Goal: Transaction & Acquisition: Purchase product/service

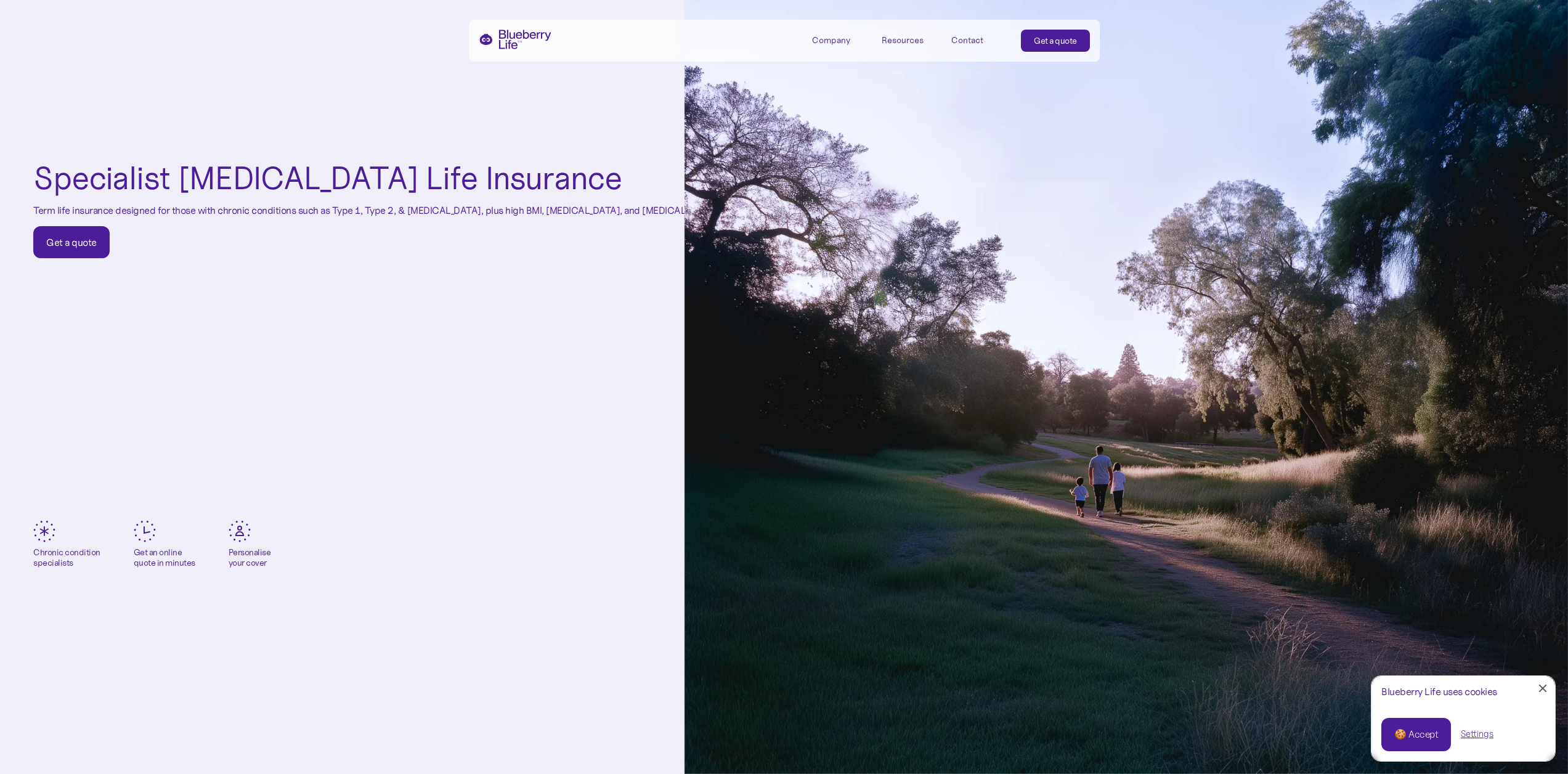
scroll to position [185, 0]
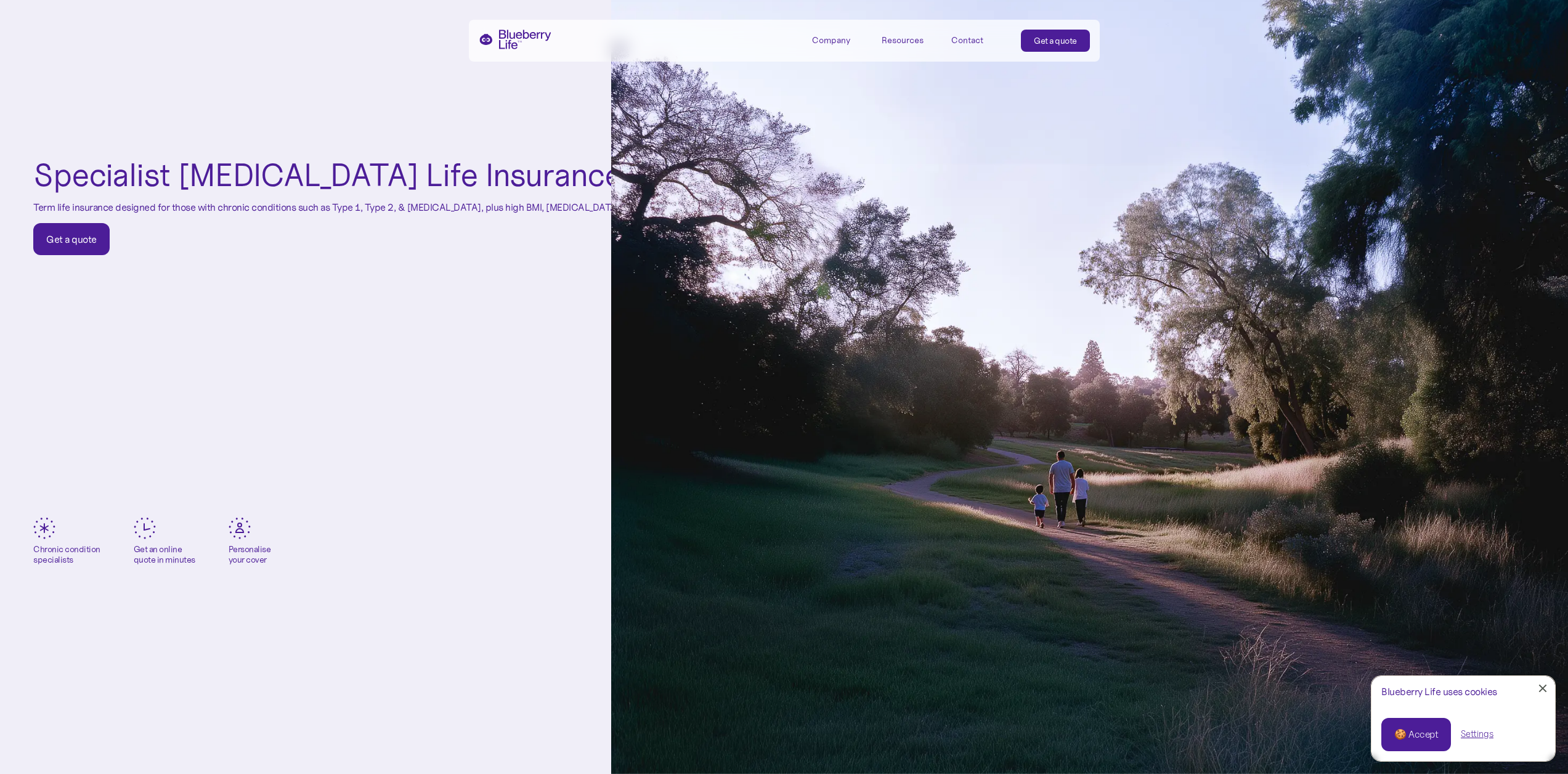
click at [106, 230] on link "Get a quote" at bounding box center [71, 239] width 77 height 32
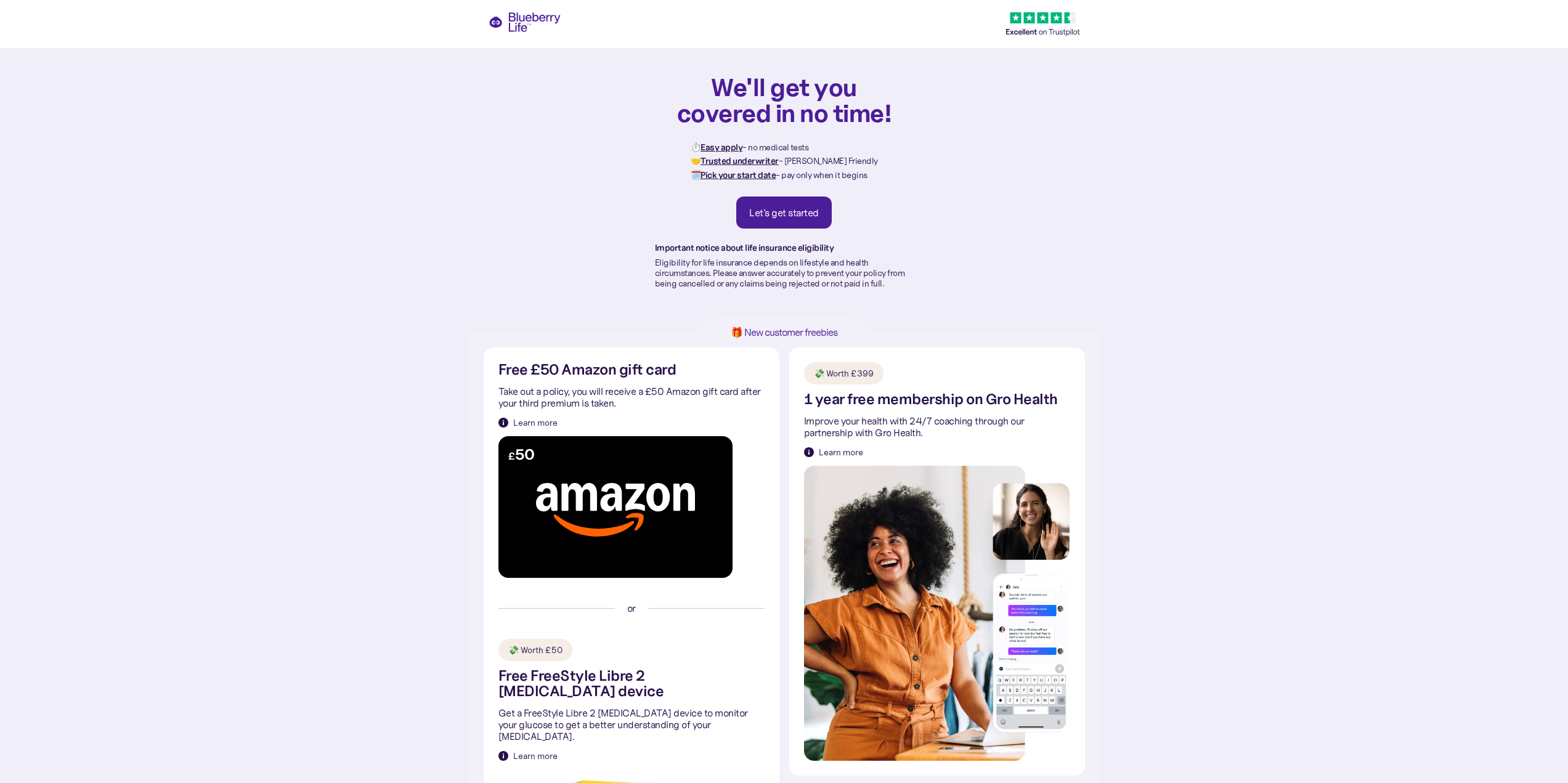
click at [787, 215] on div "Let's get started" at bounding box center [784, 212] width 70 height 12
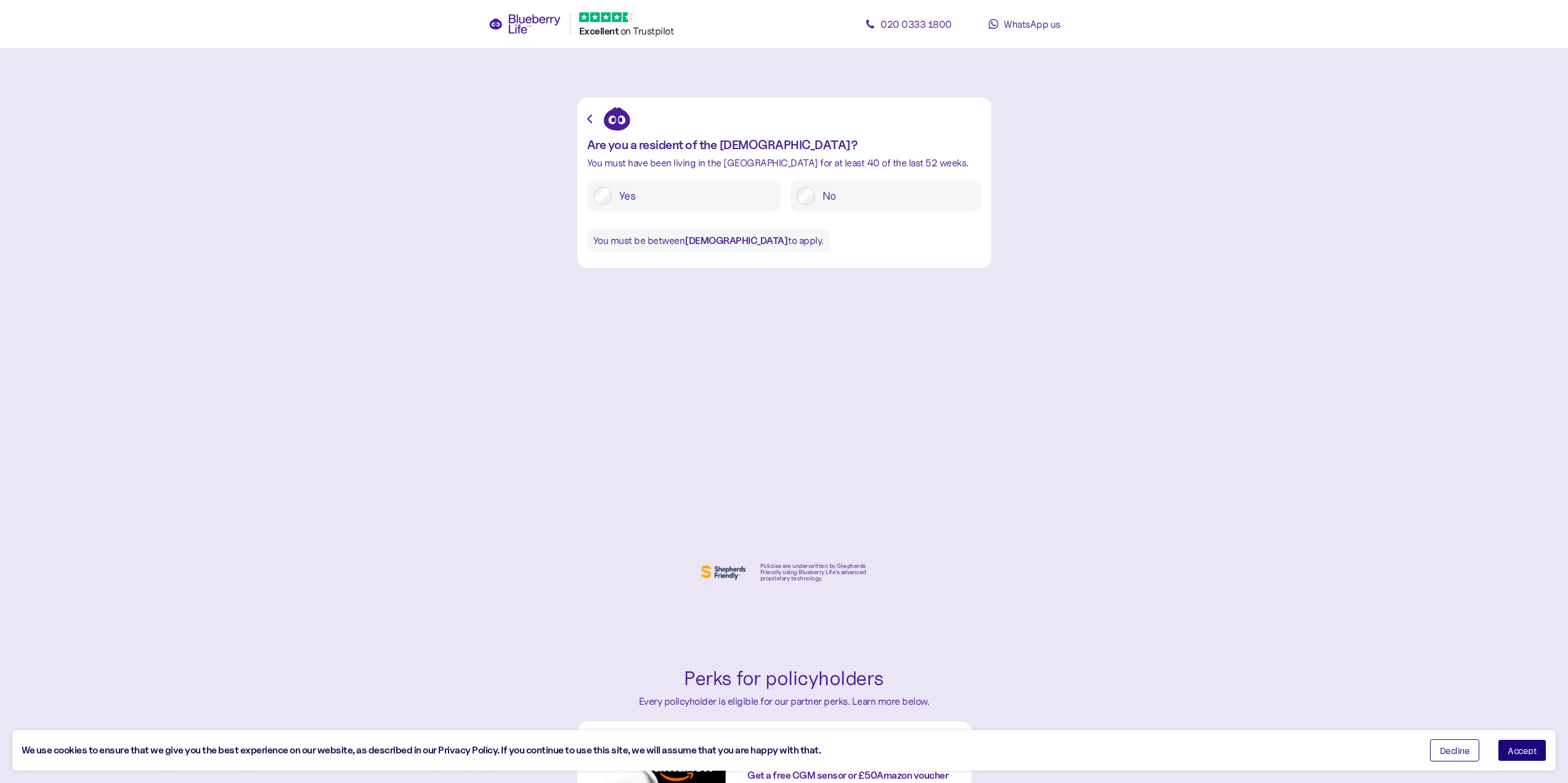
click at [655, 190] on label "Yes" at bounding box center [693, 196] width 163 height 18
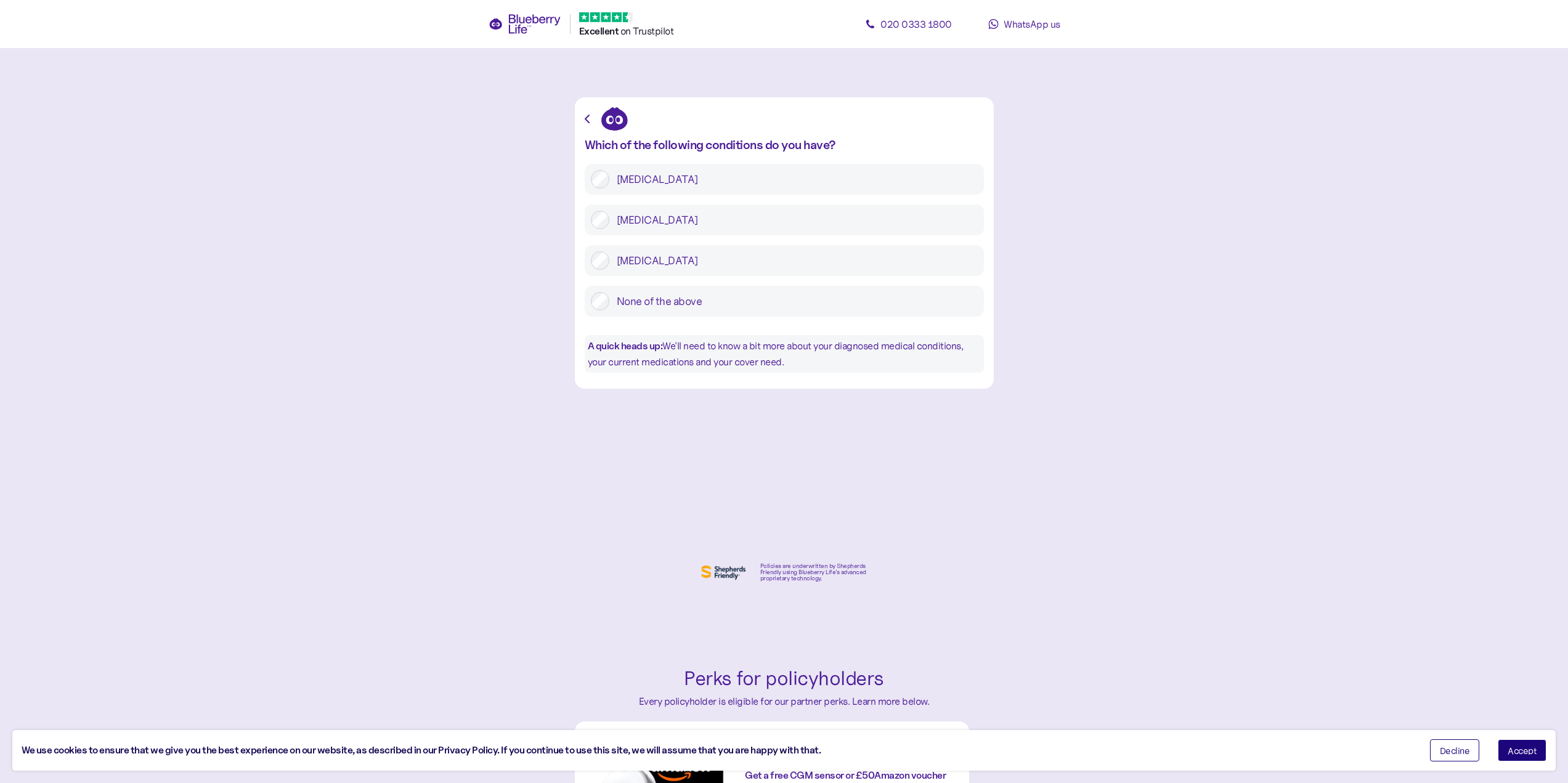
click at [659, 181] on label "Type 1 diabetes" at bounding box center [794, 179] width 368 height 18
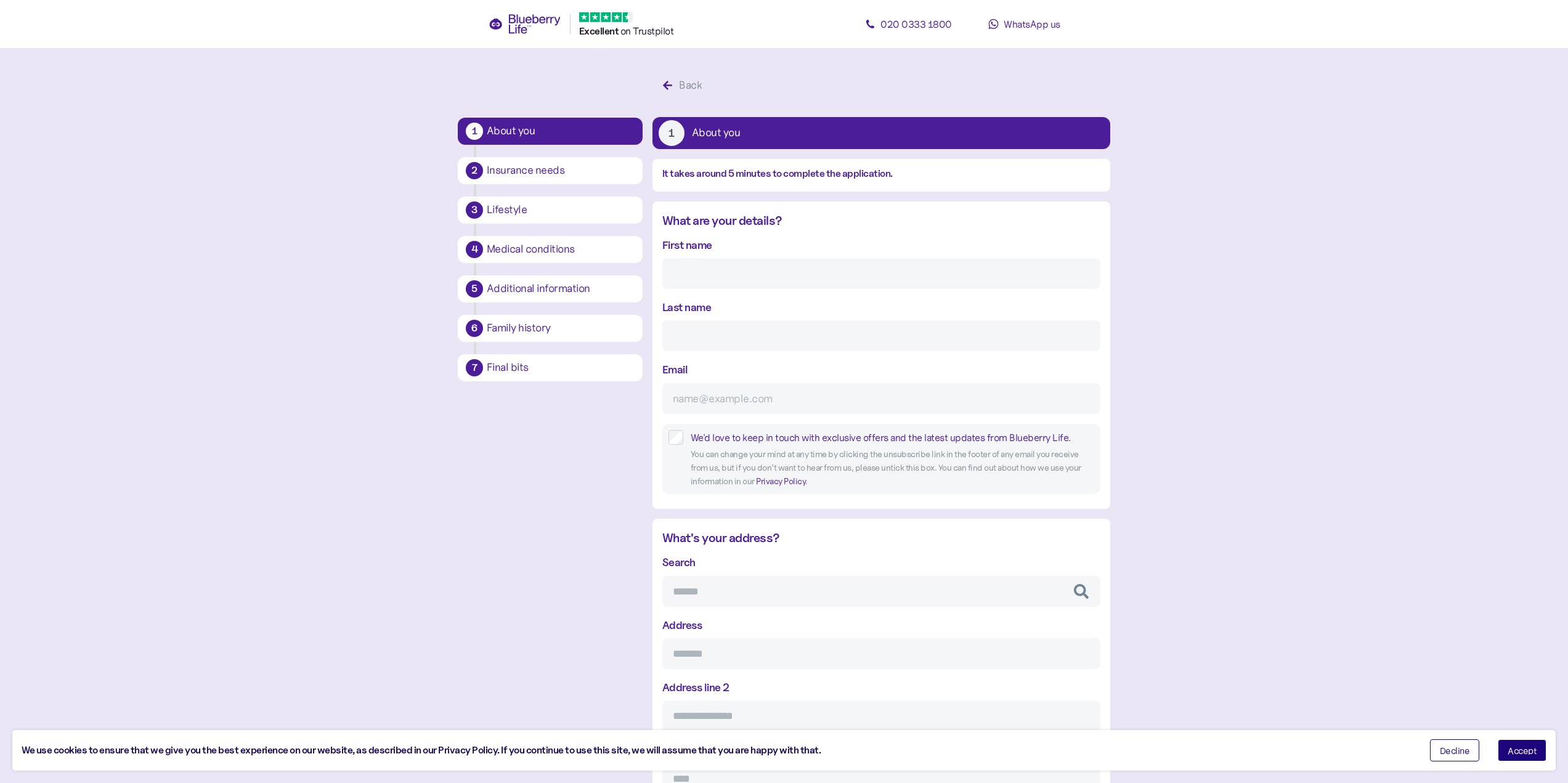
scroll to position [24, 0]
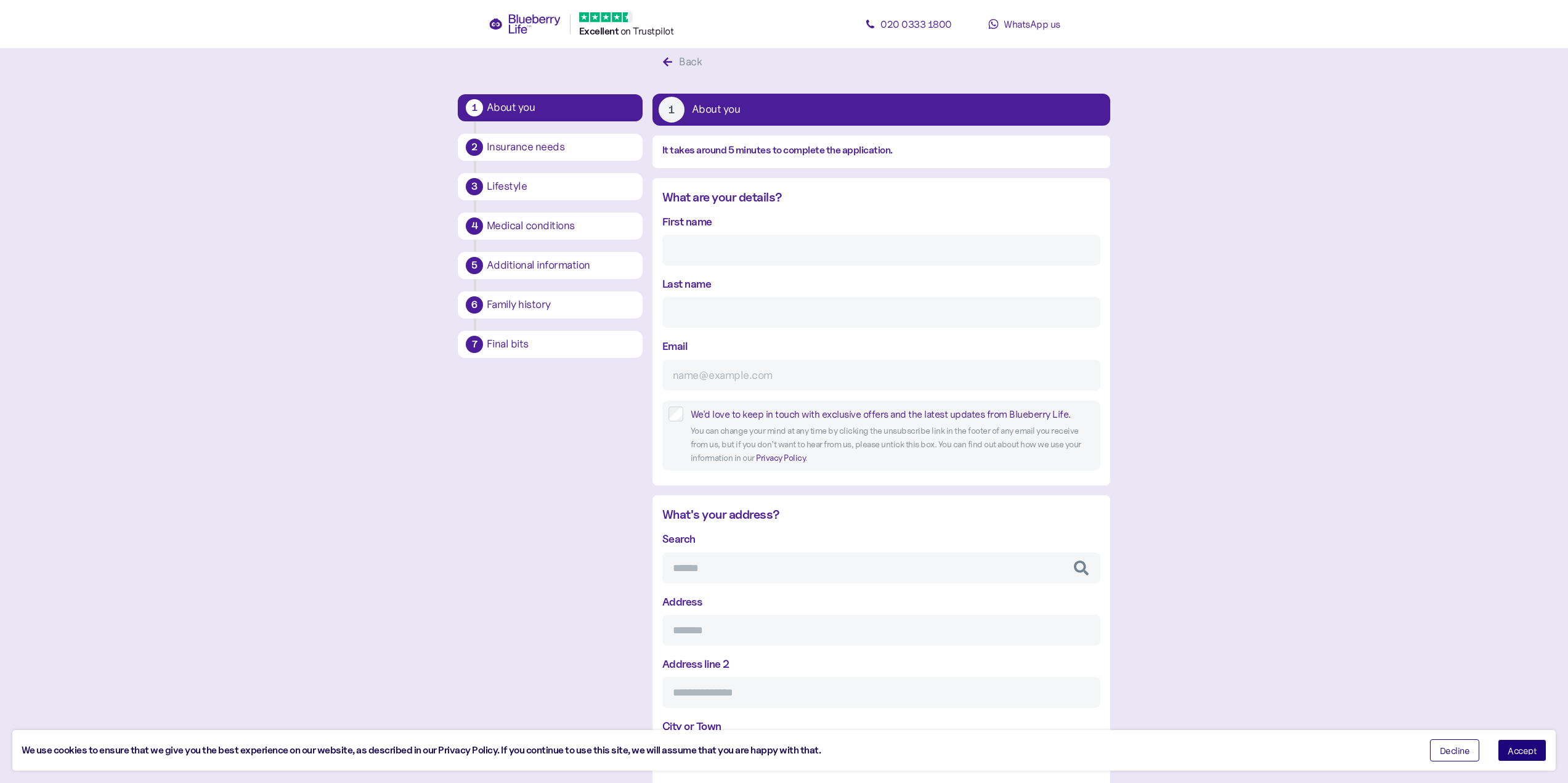
click at [745, 257] on input "First name" at bounding box center [881, 250] width 438 height 31
type input "Martin"
type input "Kast"
type input "mart.kast@gmail.com"
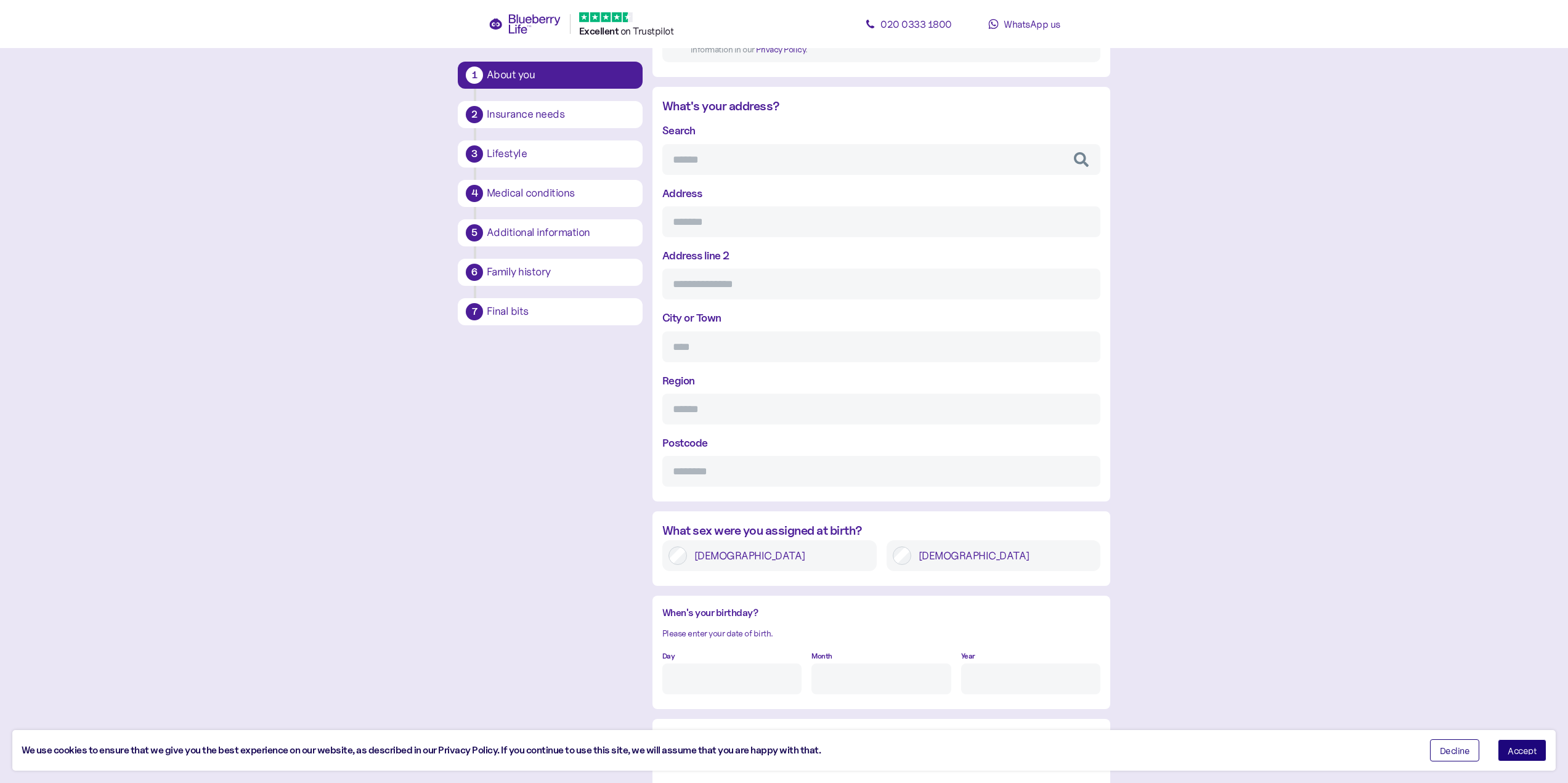
scroll to position [454, 0]
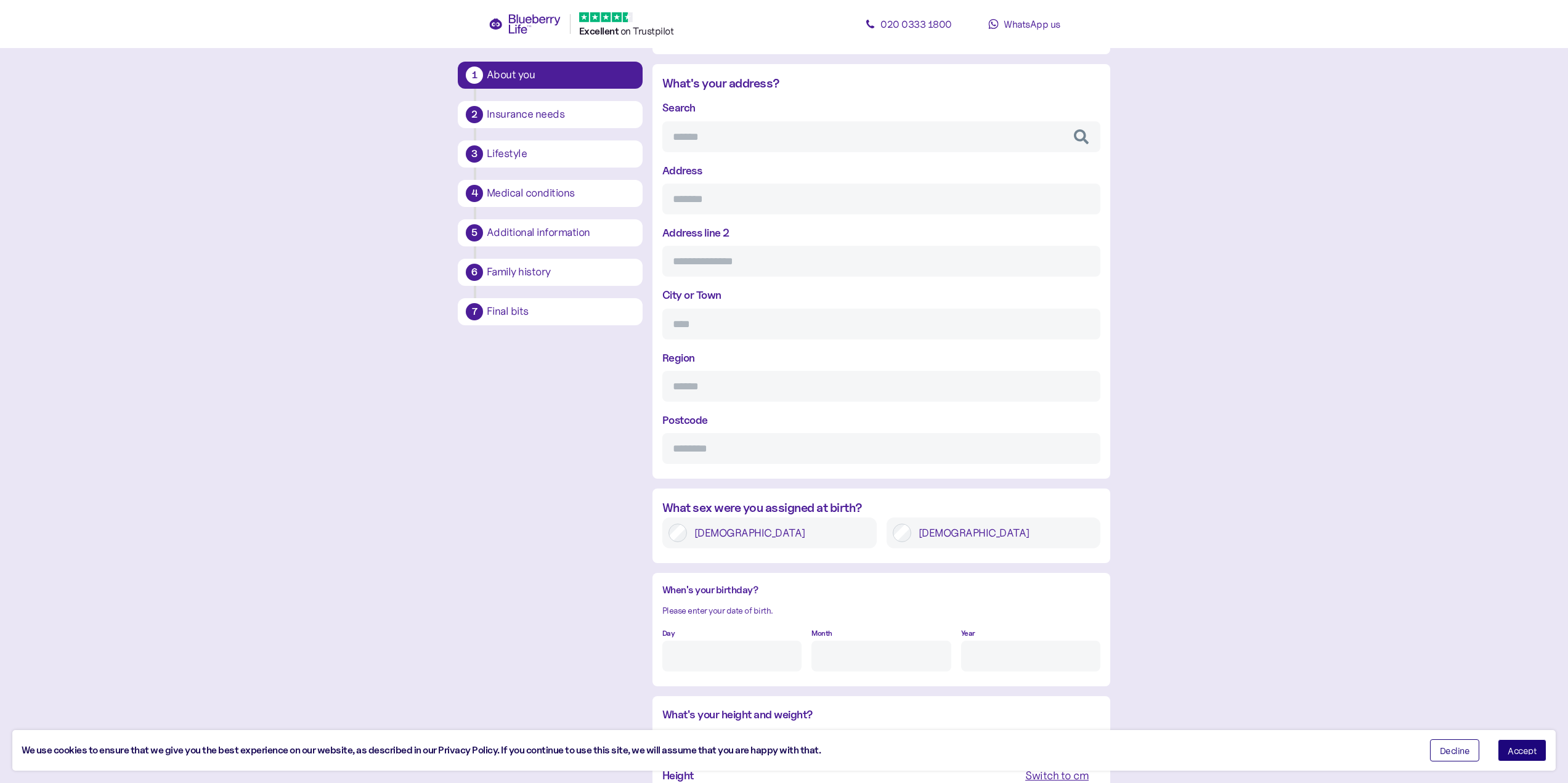
click at [700, 137] on input "Search" at bounding box center [881, 137] width 438 height 31
type input "******"
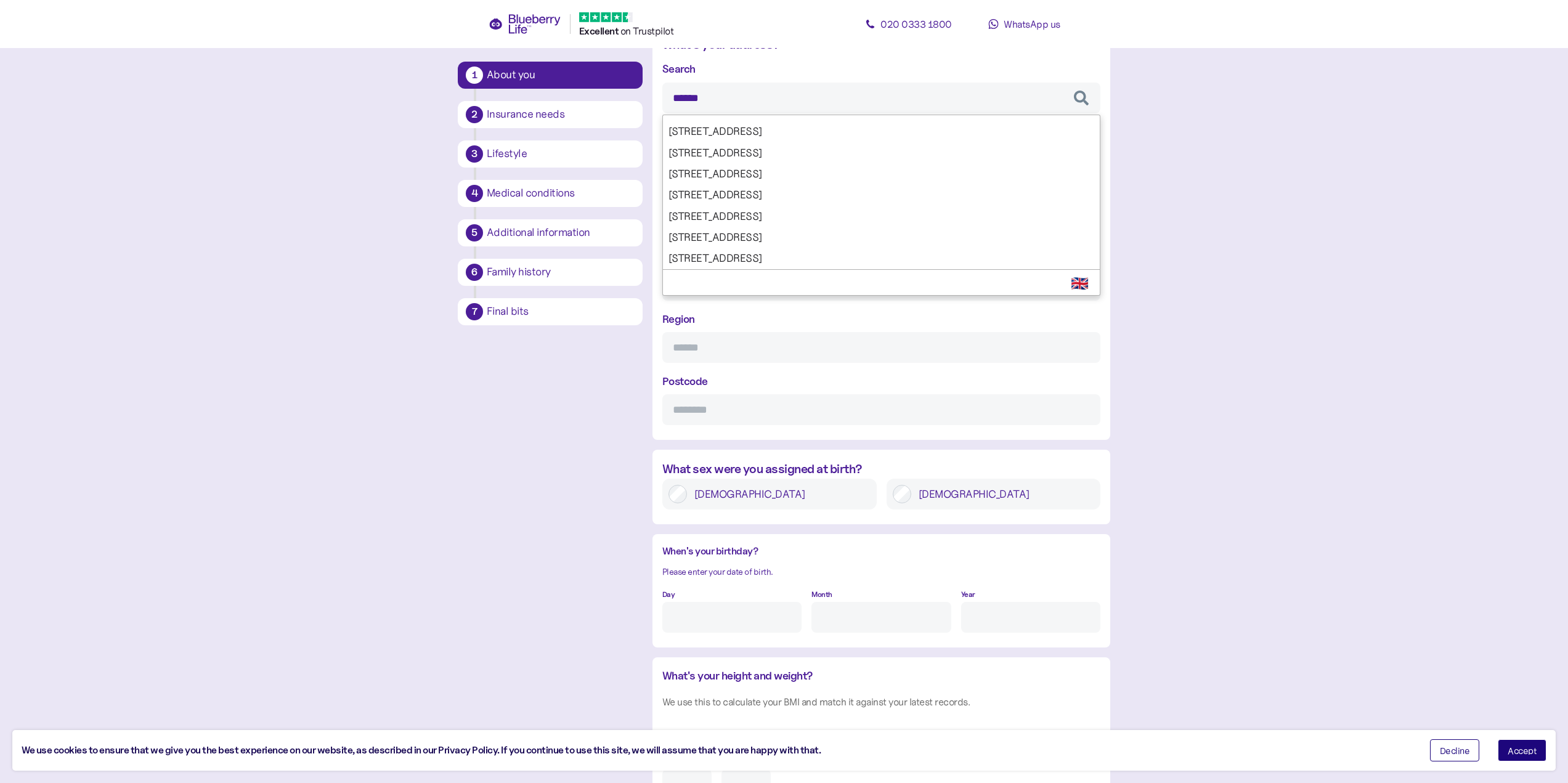
scroll to position [578, 0]
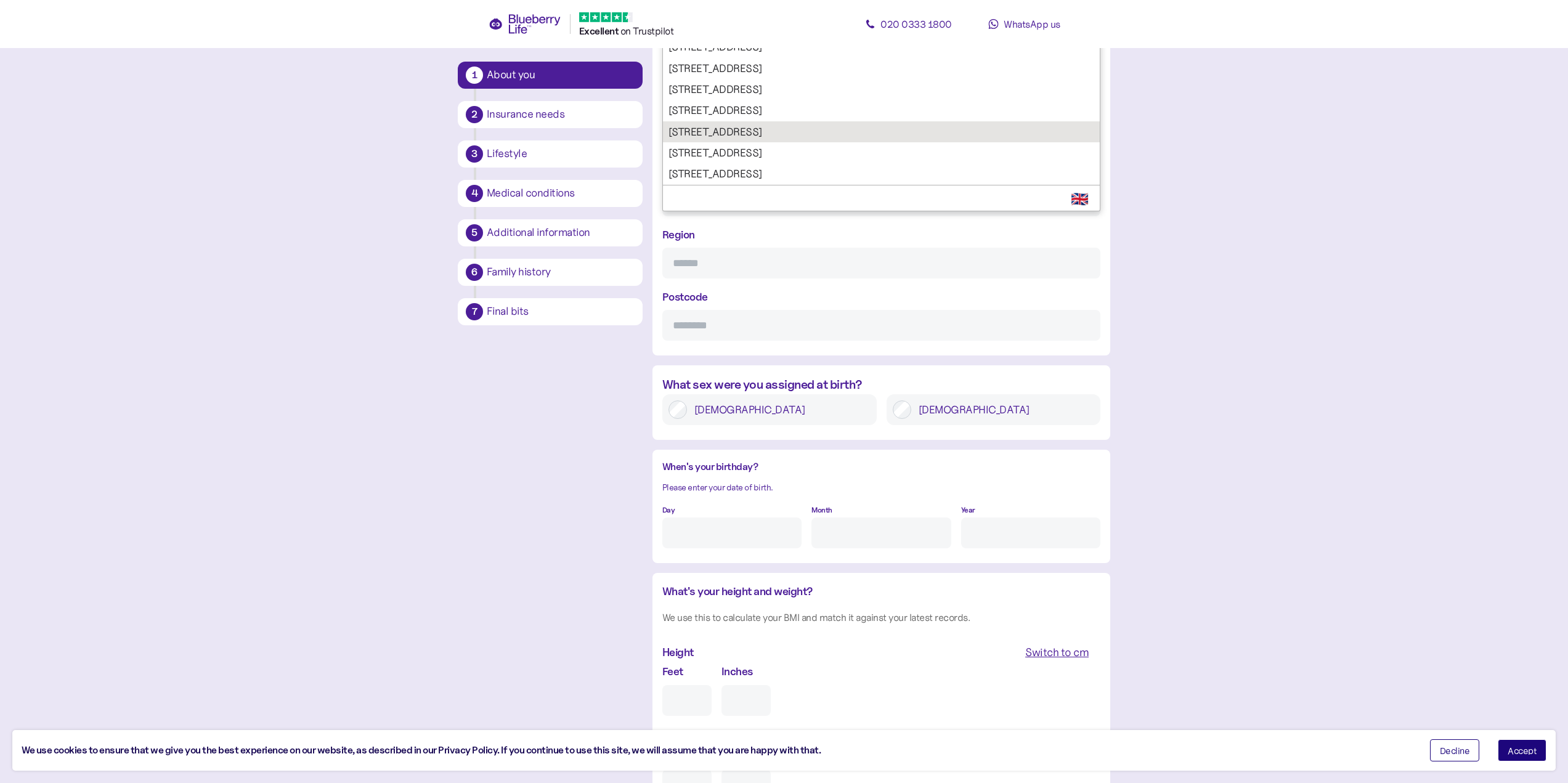
type input "**********"
type input "*******"
type input "**********"
type input "*******"
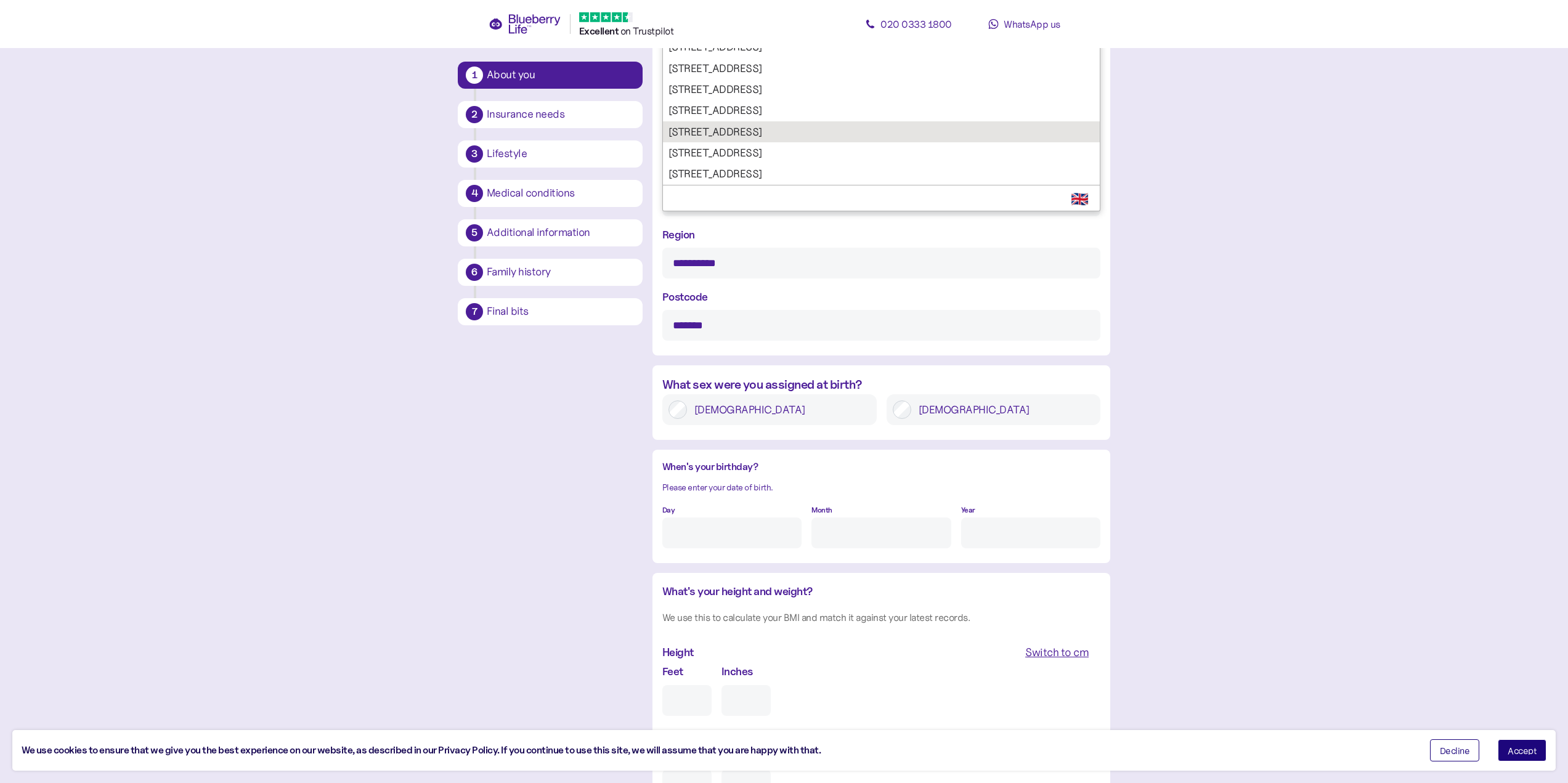
click at [712, 135] on div "**********" at bounding box center [881, 158] width 438 height 365
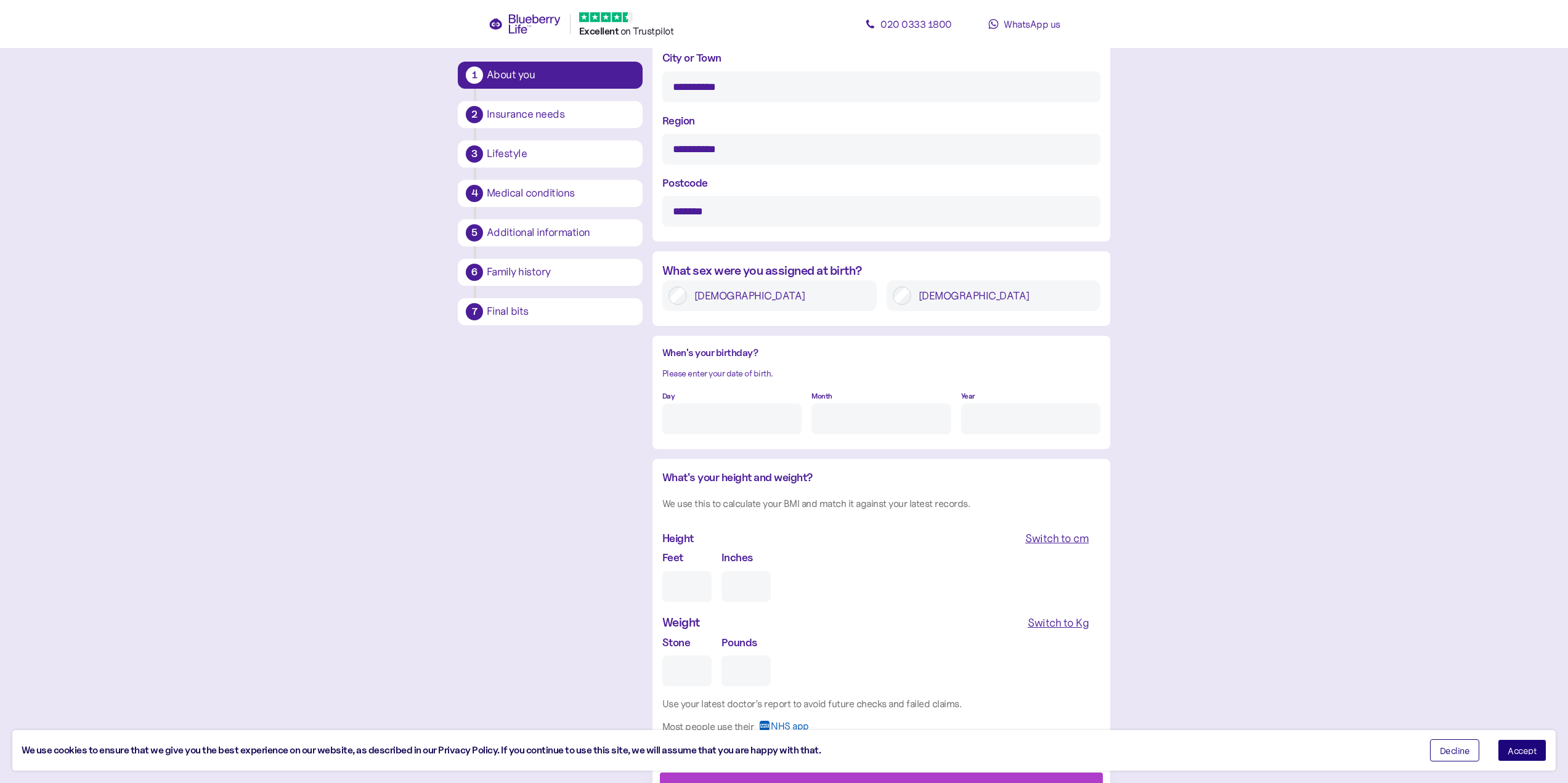
scroll to position [701, 0]
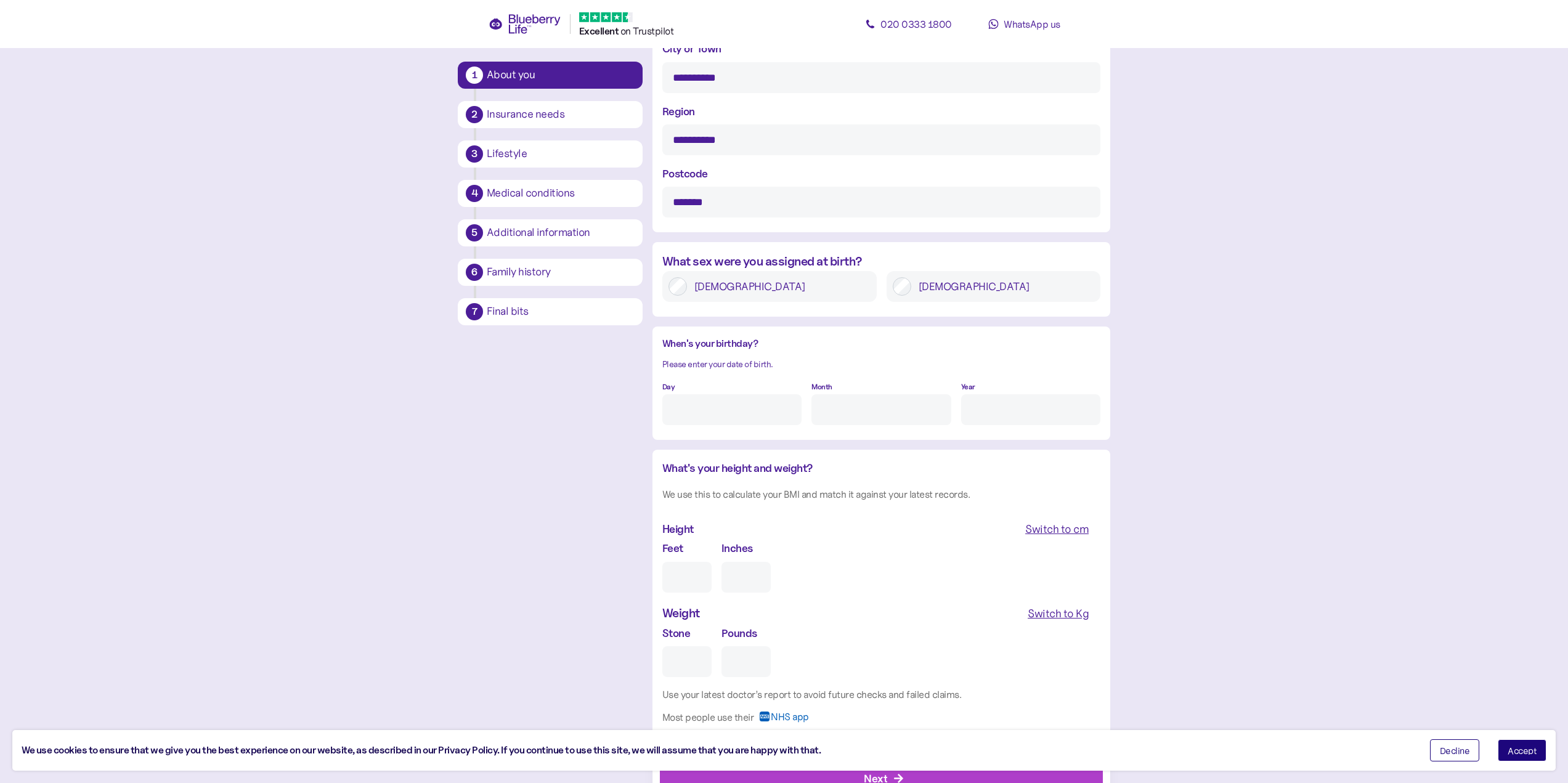
type input "******"
click at [919, 290] on label "Male" at bounding box center [1003, 286] width 183 height 18
click at [717, 413] on input "Day" at bounding box center [731, 410] width 139 height 31
type input "1"
type input "3"
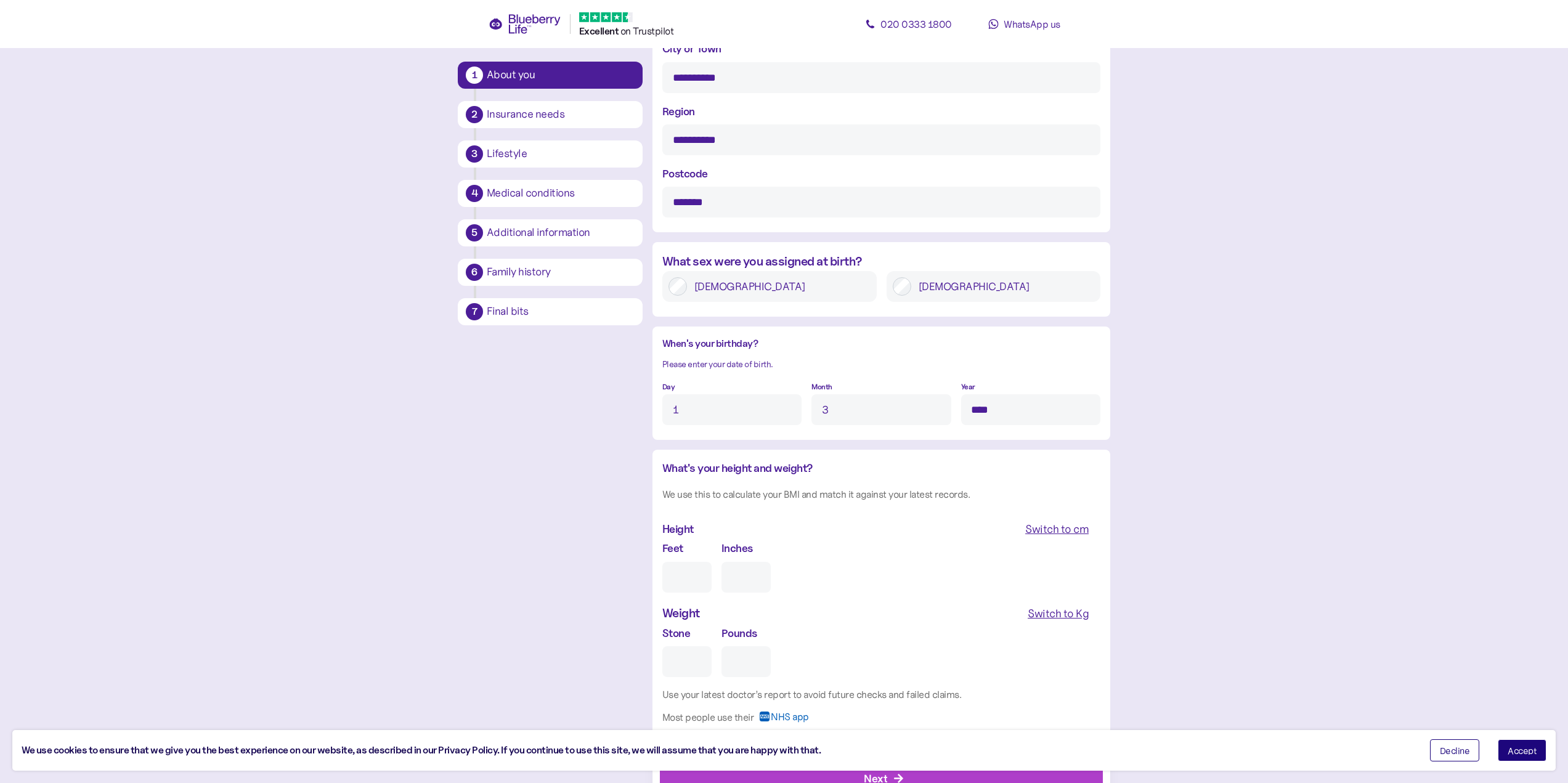
type input "****"
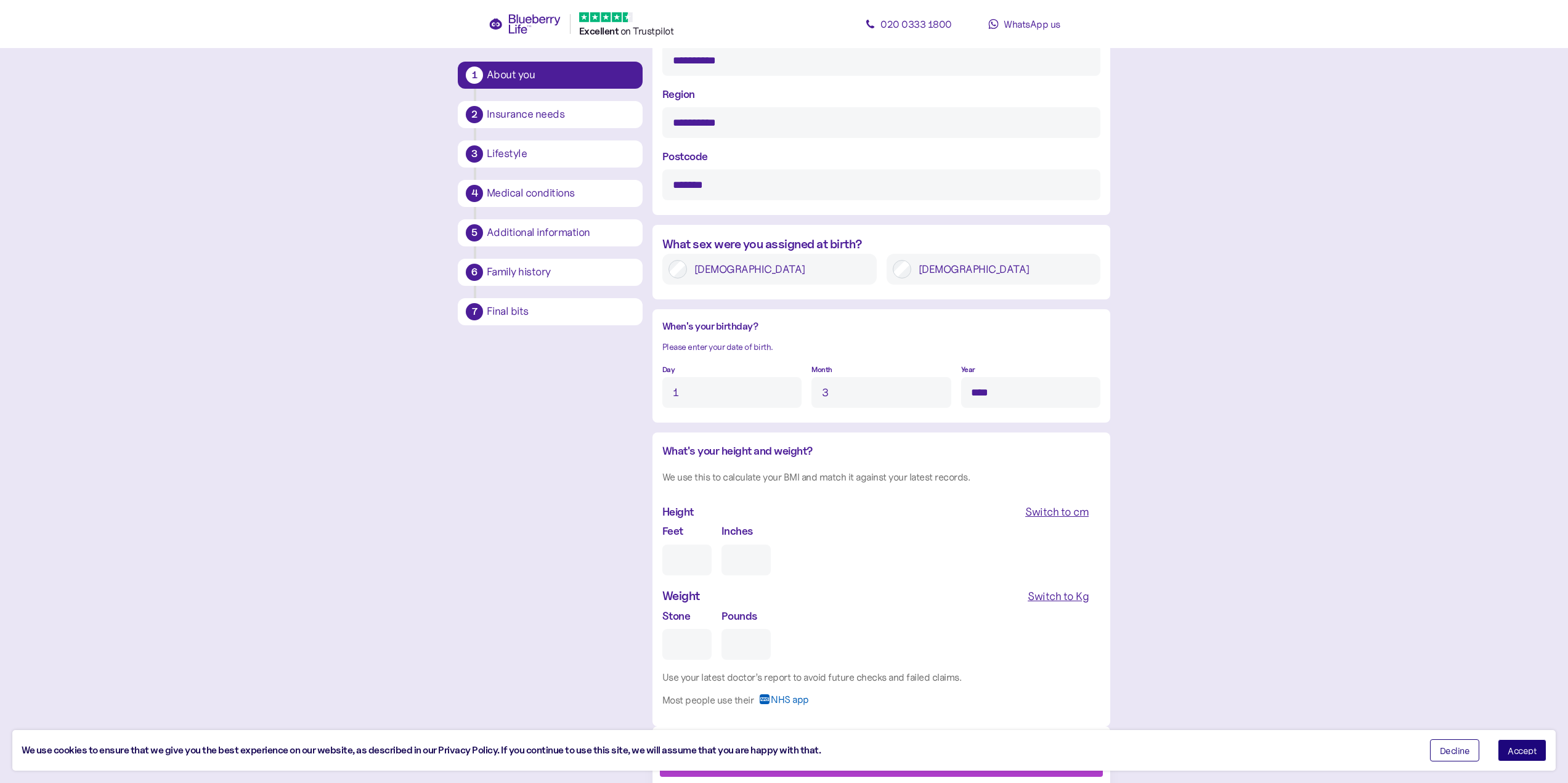
scroll to position [749, 0]
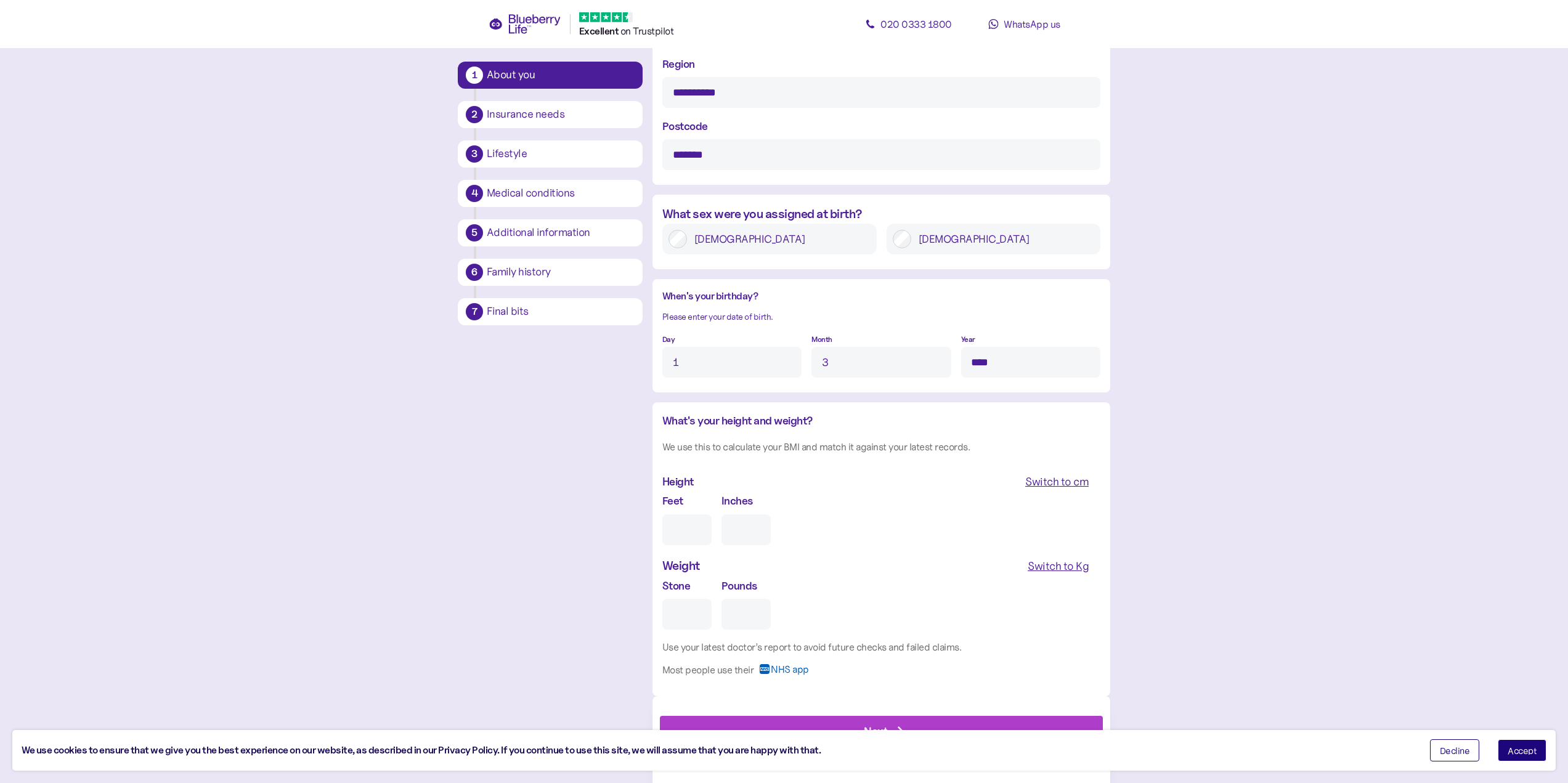
click at [1058, 483] on div "Switch to cm" at bounding box center [1057, 482] width 63 height 17
click at [699, 536] on input "cm" at bounding box center [714, 530] width 105 height 31
type input "***"
click at [1065, 565] on div "Switch to Kg" at bounding box center [1058, 567] width 61 height 17
click at [677, 611] on input "Kg" at bounding box center [714, 614] width 105 height 31
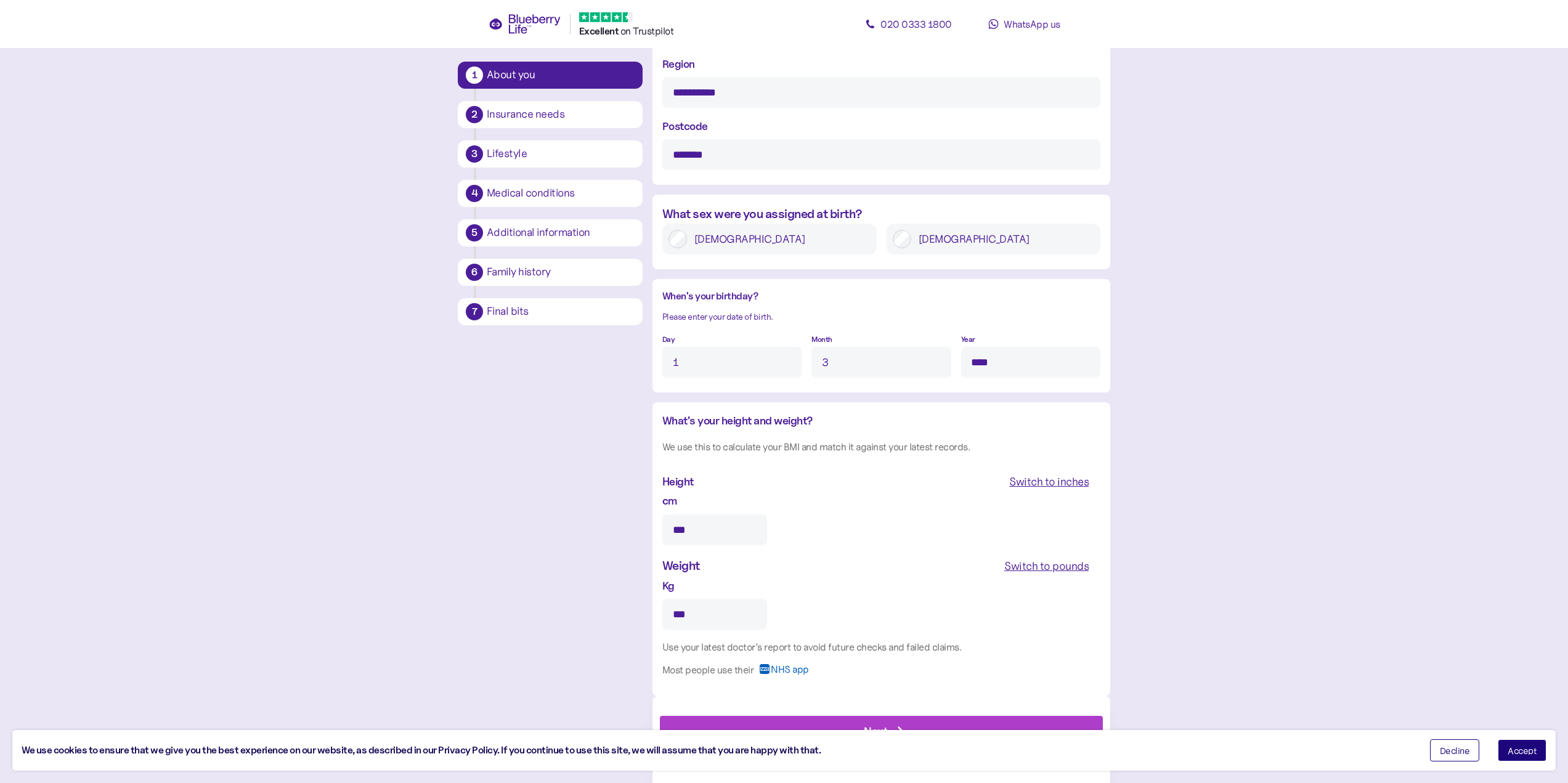
type input "***"
click at [1515, 750] on span "Accept" at bounding box center [1522, 750] width 29 height 9
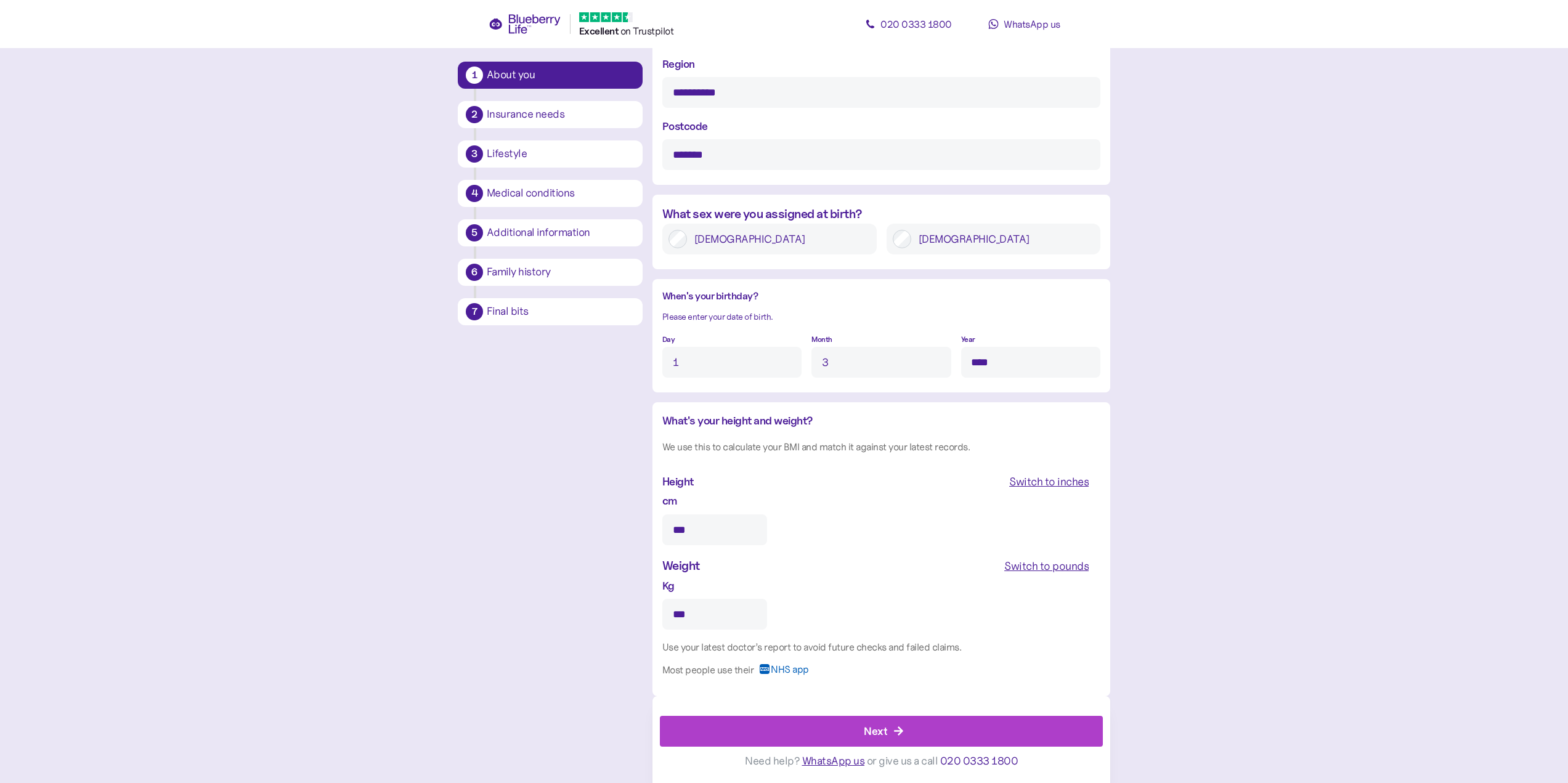
click at [903, 716] on div "Next" at bounding box center [884, 731] width 415 height 30
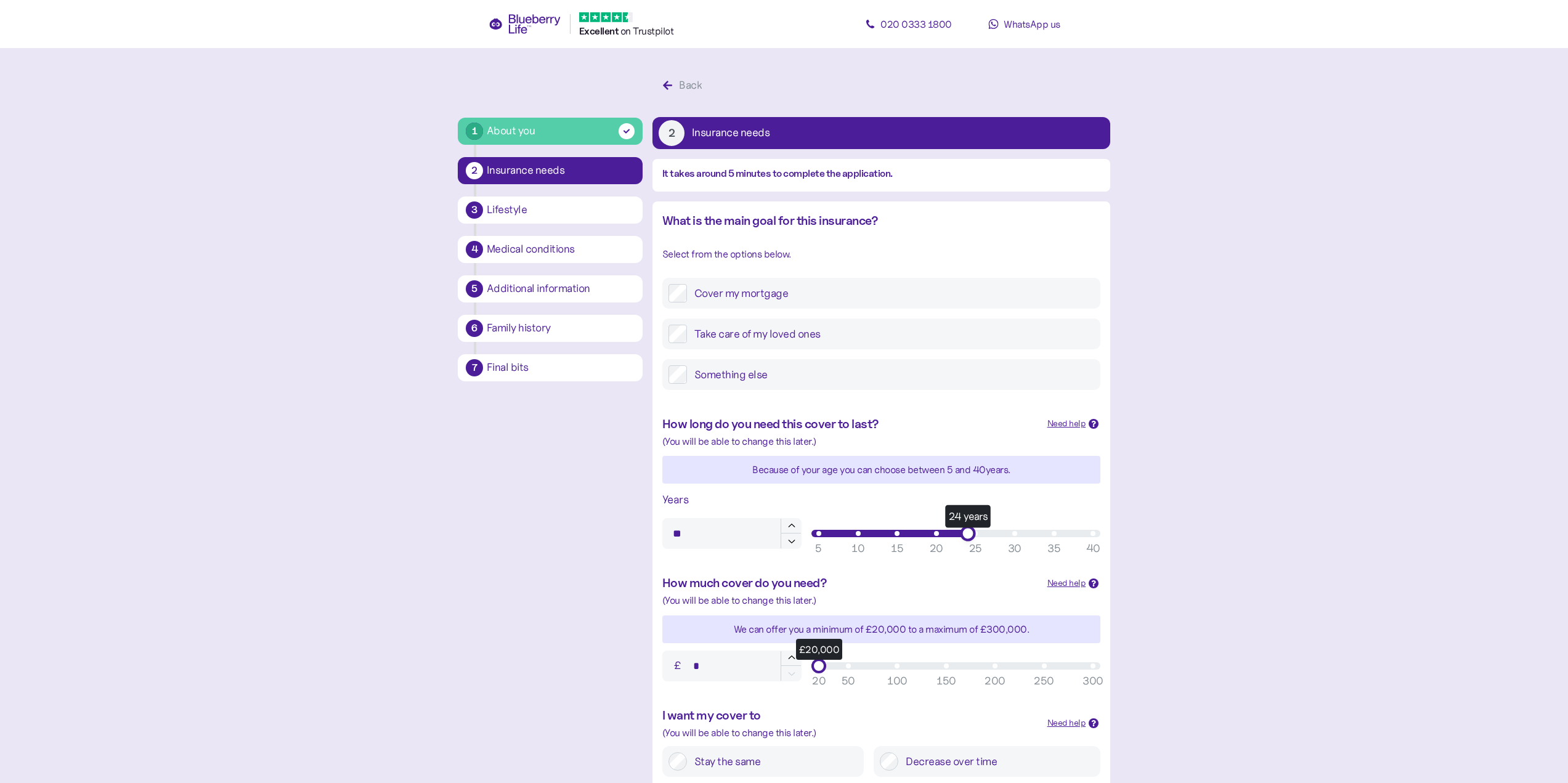
type input "**"
drag, startPoint x: 817, startPoint y: 533, endPoint x: 980, endPoint y: 538, distance: 163.1
click at [980, 538] on div "25 years" at bounding box center [975, 533] width 15 height 15
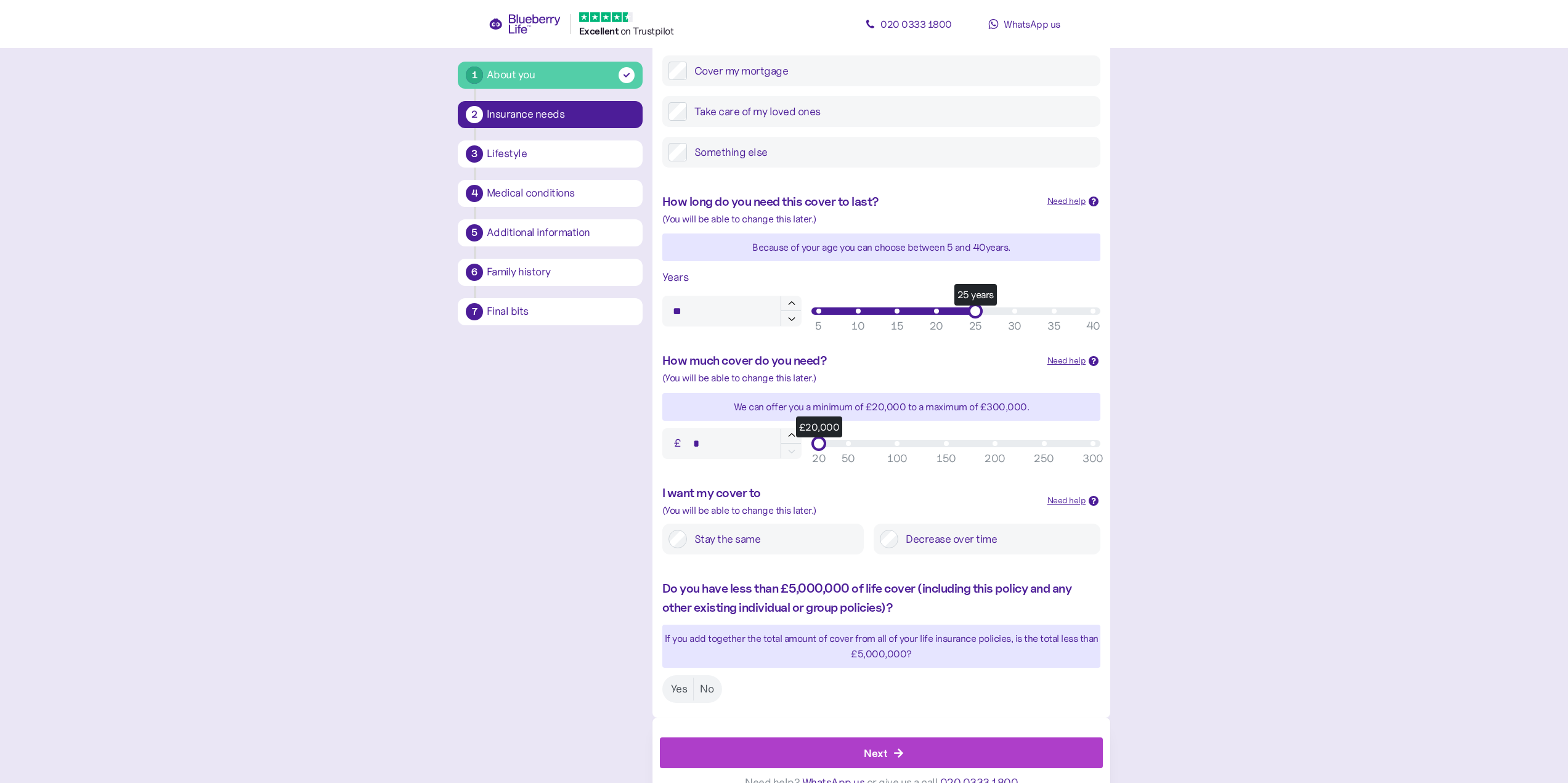
scroll to position [245, 0]
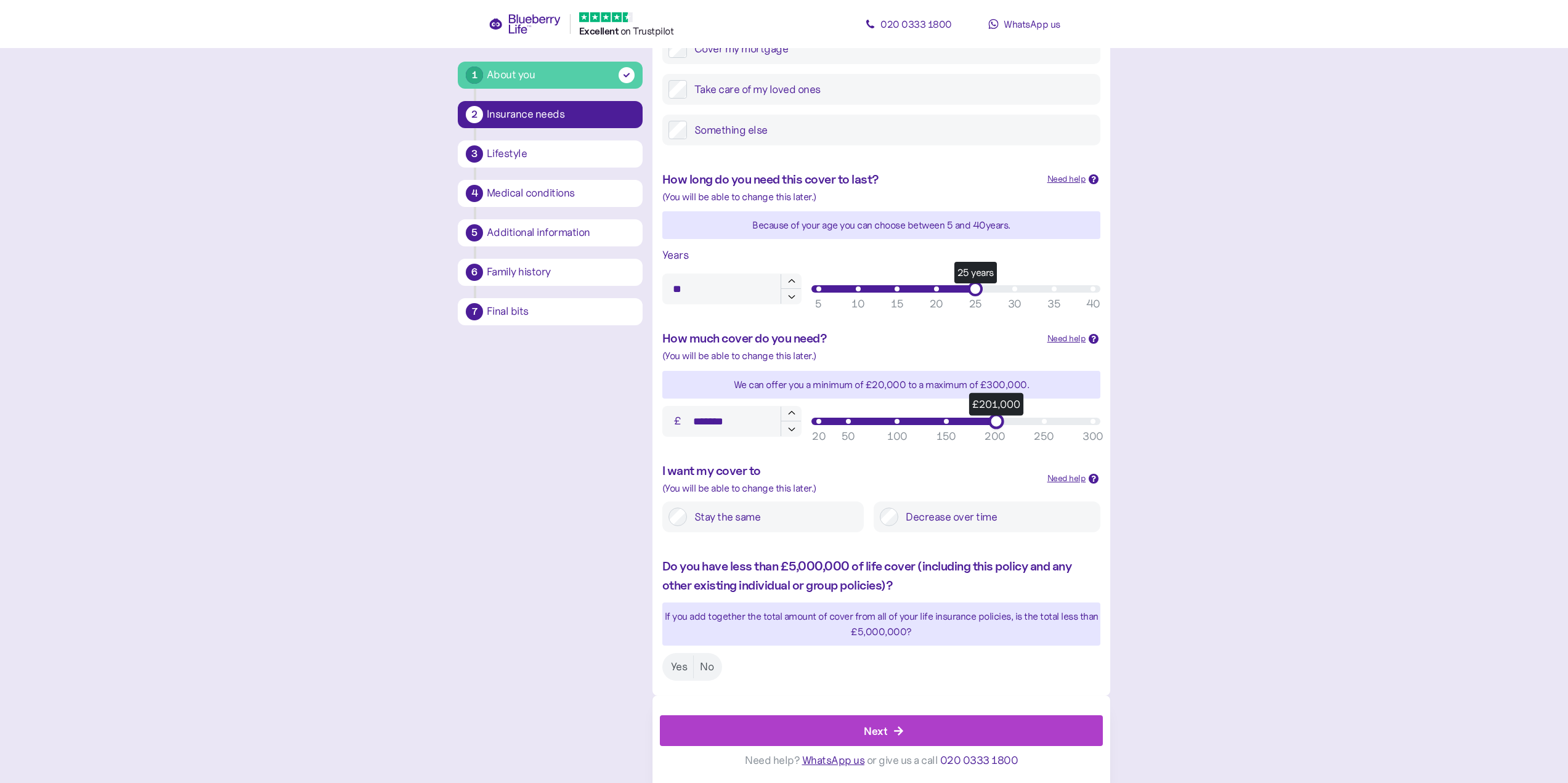
type input "*******"
drag, startPoint x: 823, startPoint y: 422, endPoint x: 997, endPoint y: 427, distance: 174.1
click at [997, 427] on div "£200,000" at bounding box center [995, 421] width 15 height 15
click at [678, 668] on label "Yes" at bounding box center [679, 667] width 29 height 23
click at [872, 729] on div "Next" at bounding box center [875, 731] width 24 height 17
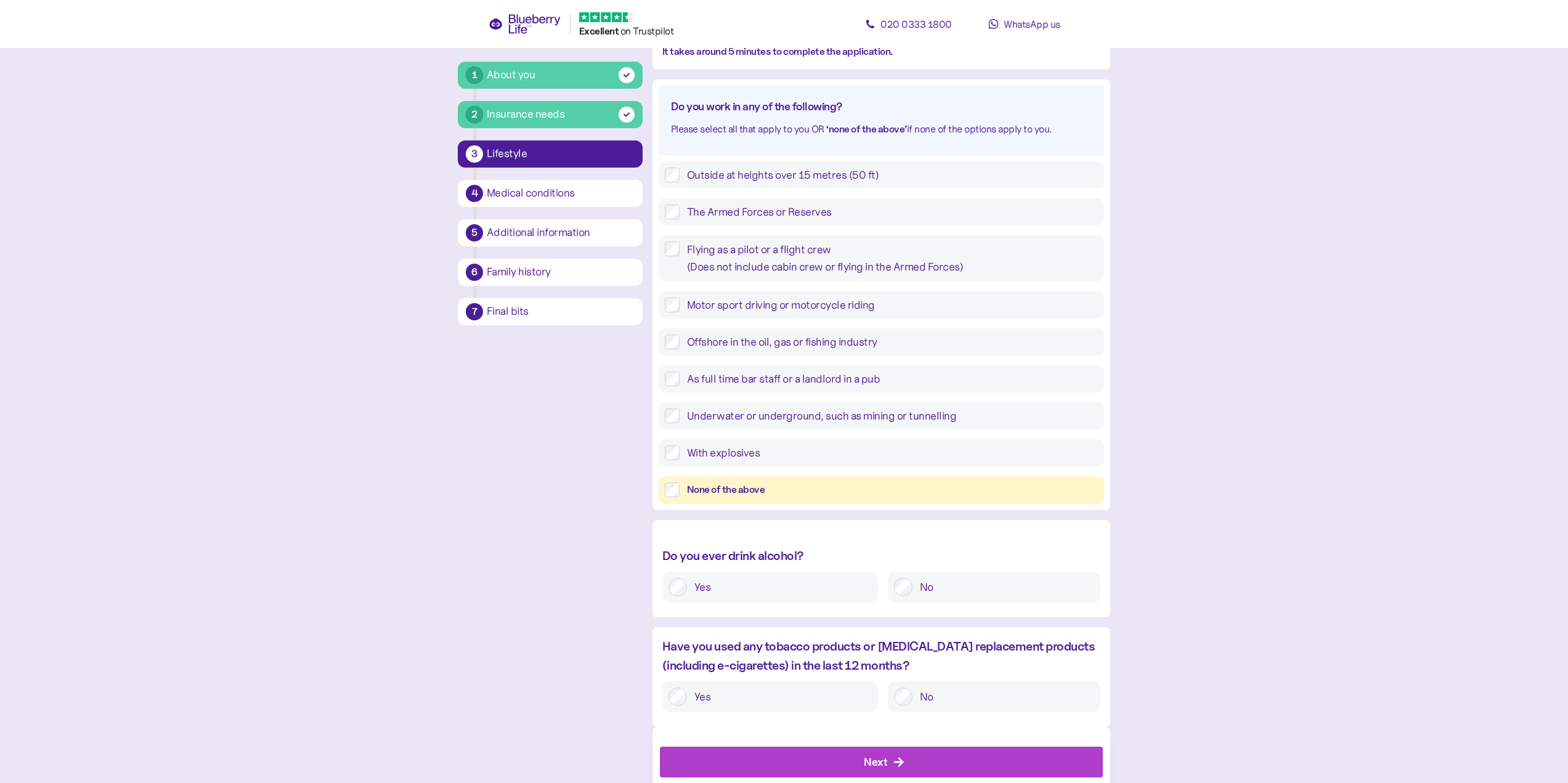
scroll to position [153, 0]
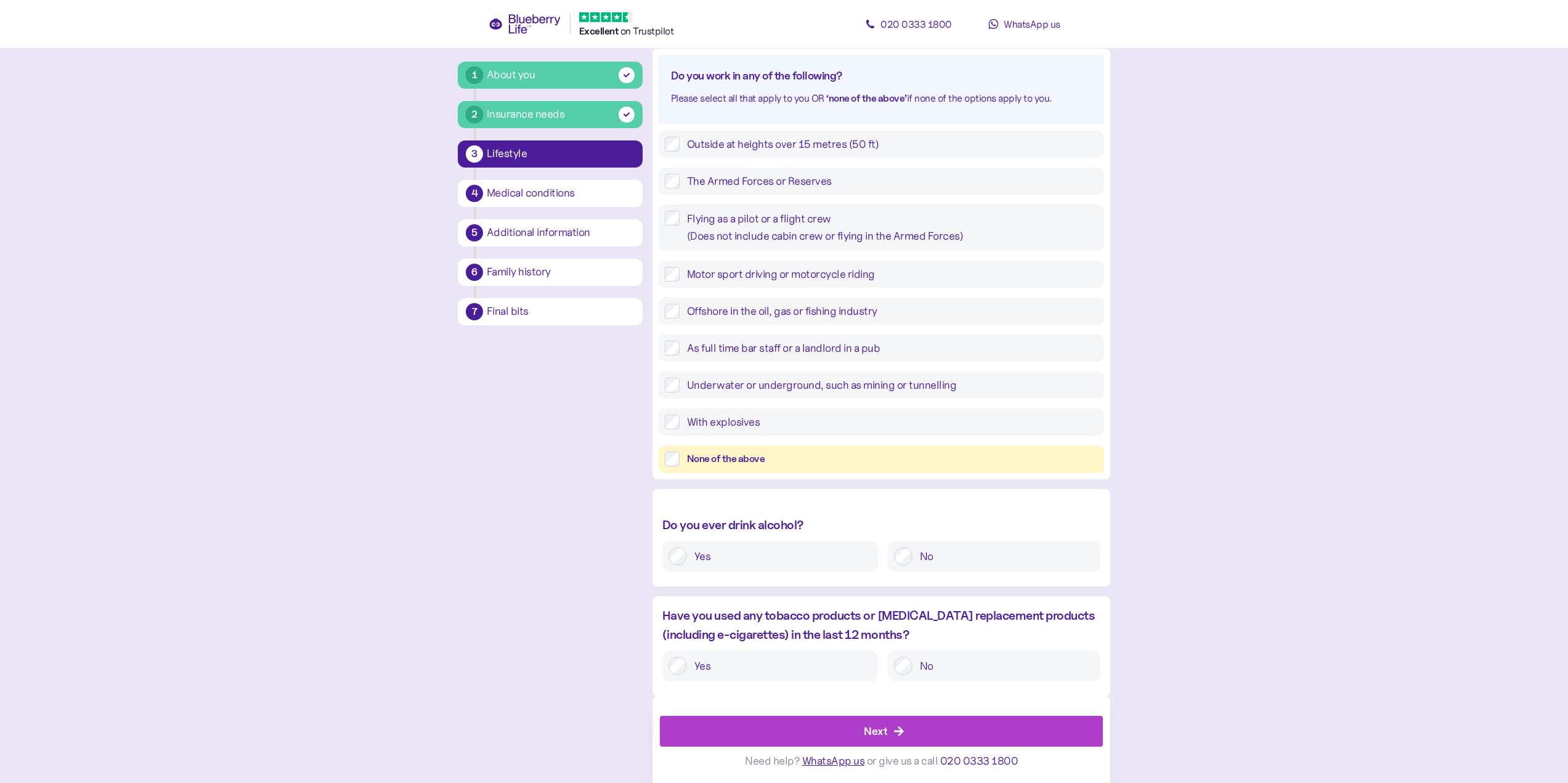
click at [659, 454] on div "None of the above" at bounding box center [881, 459] width 446 height 28
click at [884, 730] on div "Next" at bounding box center [875, 731] width 24 height 17
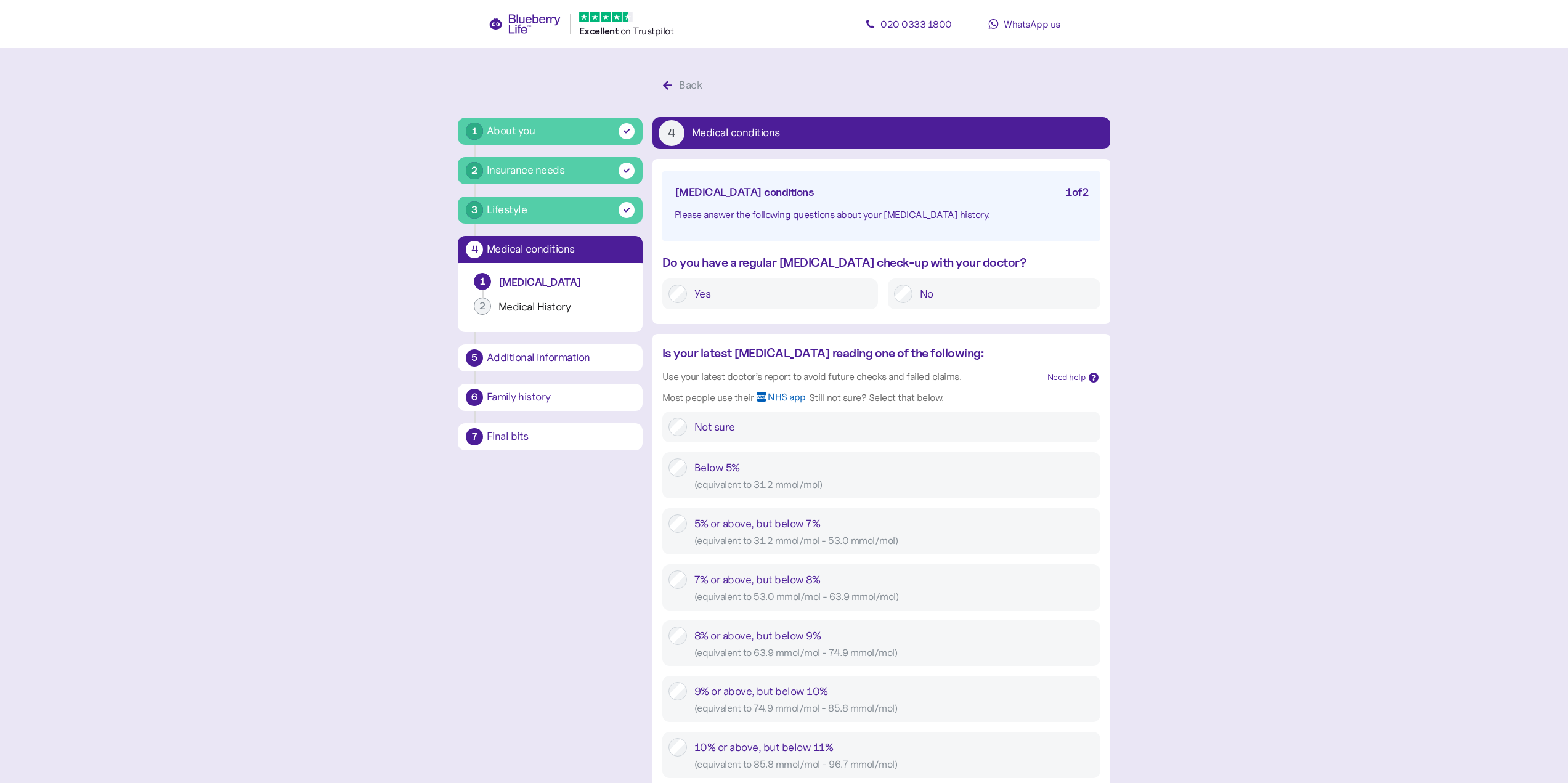
click at [715, 290] on label "Yes" at bounding box center [779, 293] width 185 height 18
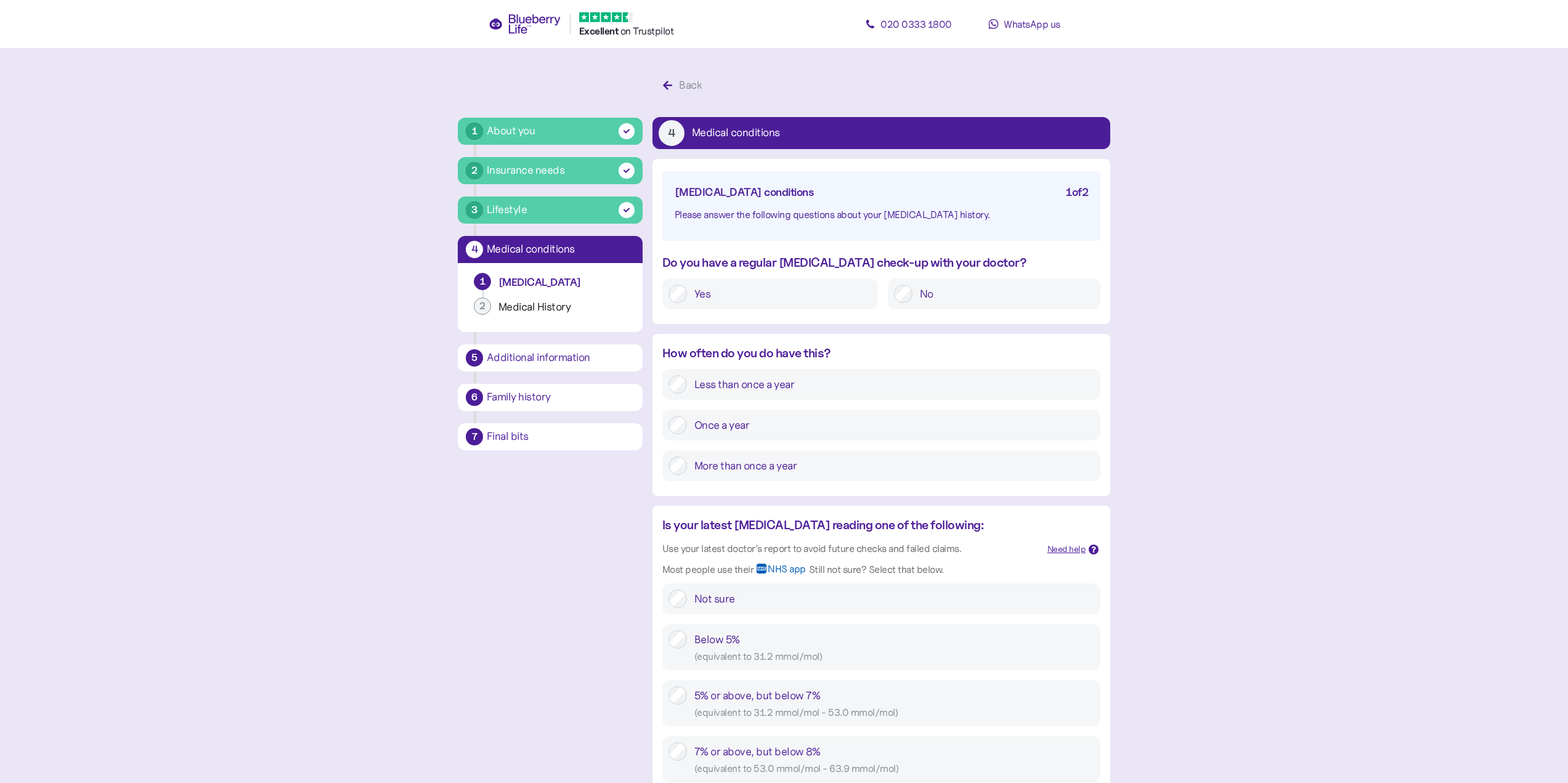
click at [718, 433] on label "Once a year" at bounding box center [891, 425] width 407 height 18
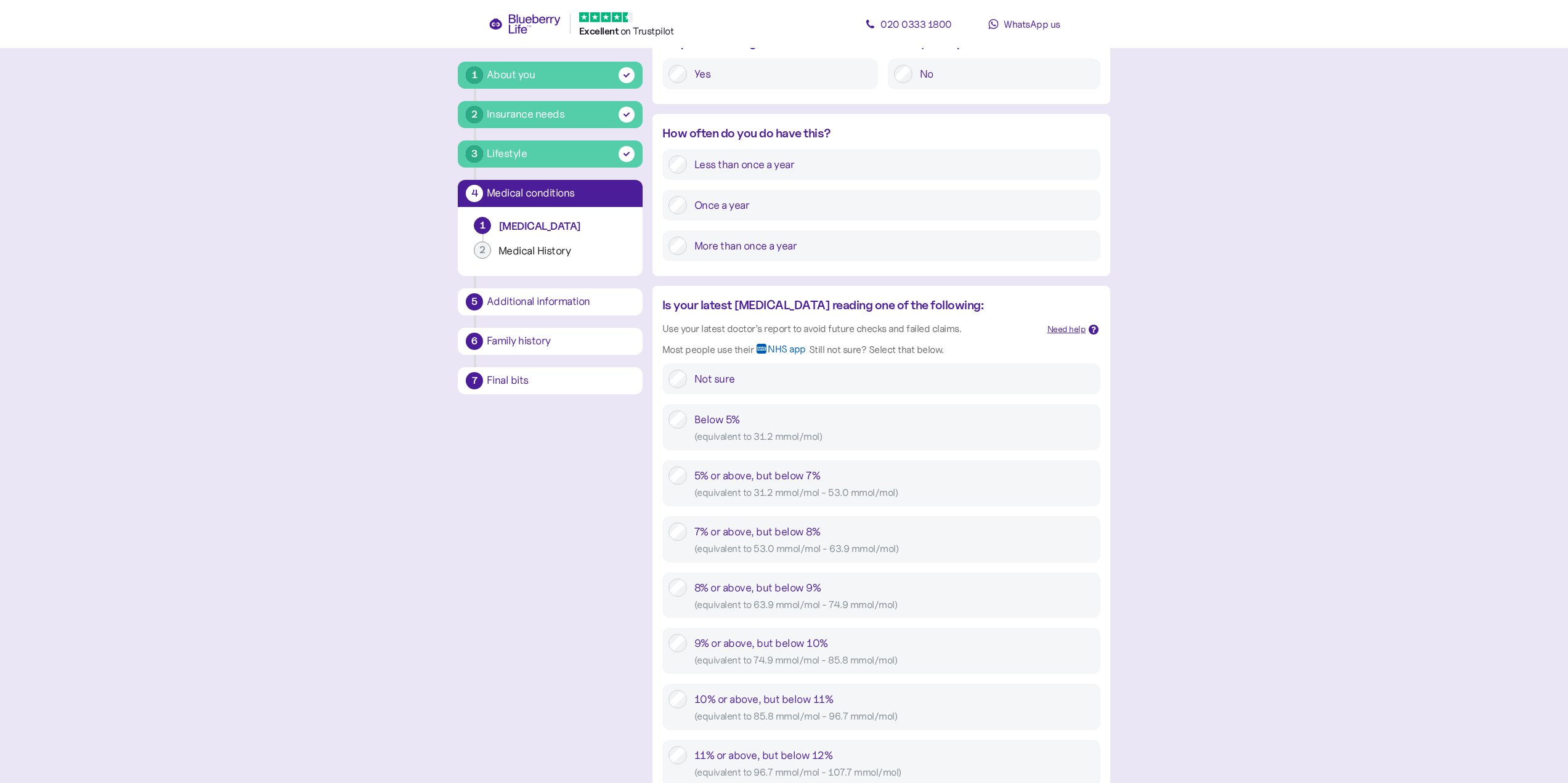
scroll to position [370, 0]
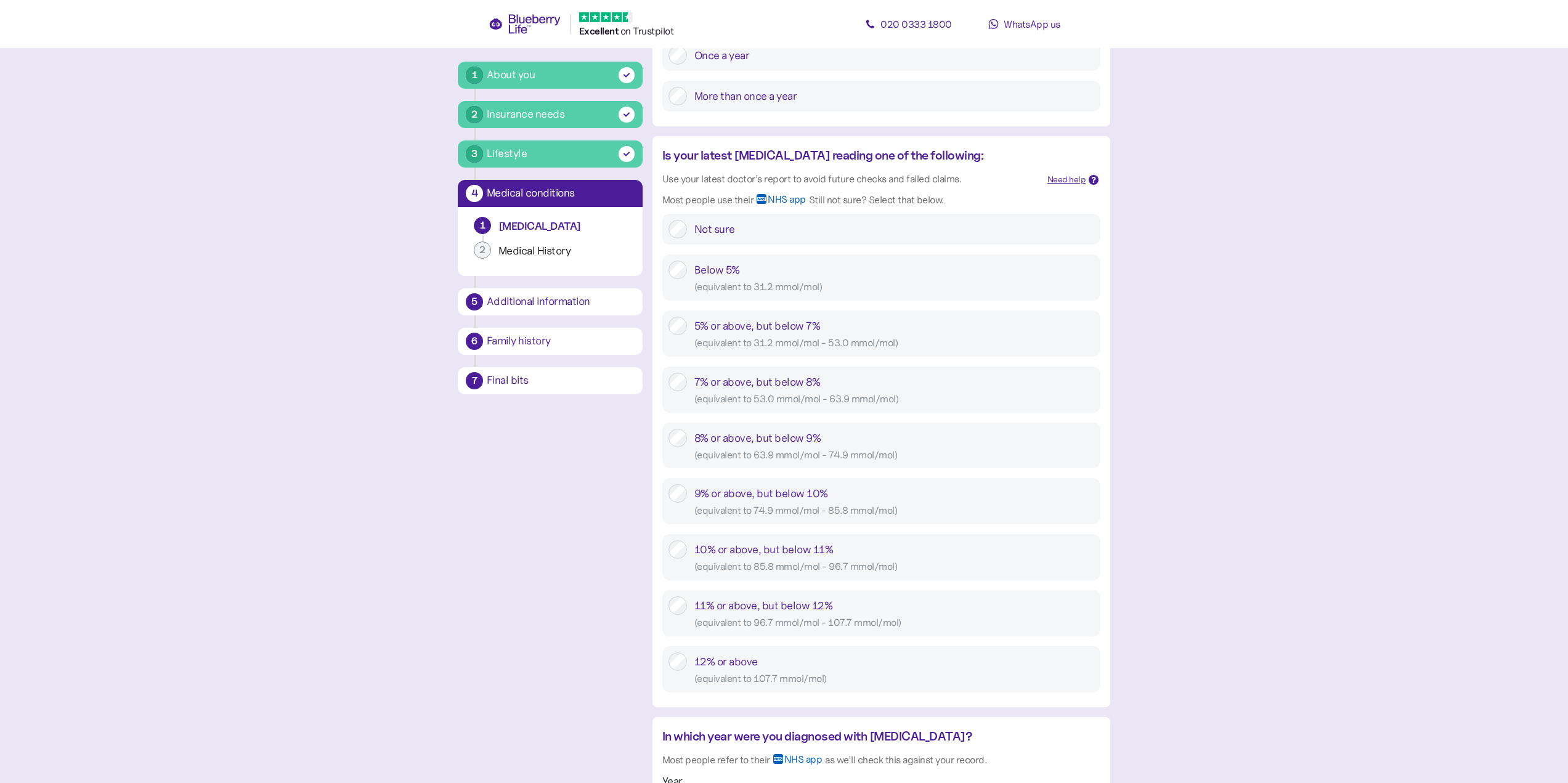
click at [750, 384] on div "7% or above, but below 8% ( equivalent to 53.0 mmol/mol - 63.9 mmol/mol )" at bounding box center [894, 390] width 400 height 34
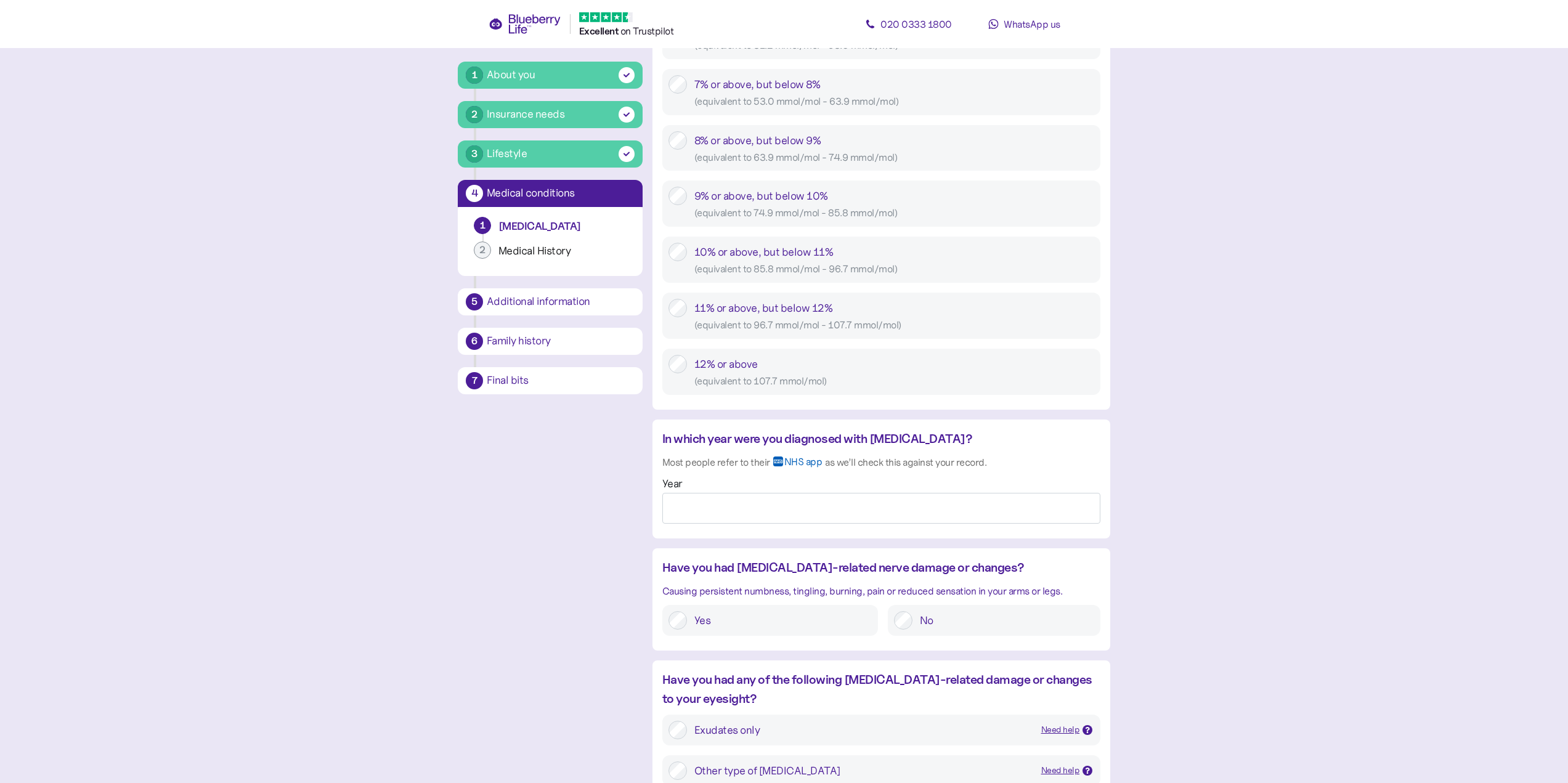
scroll to position [739, 0]
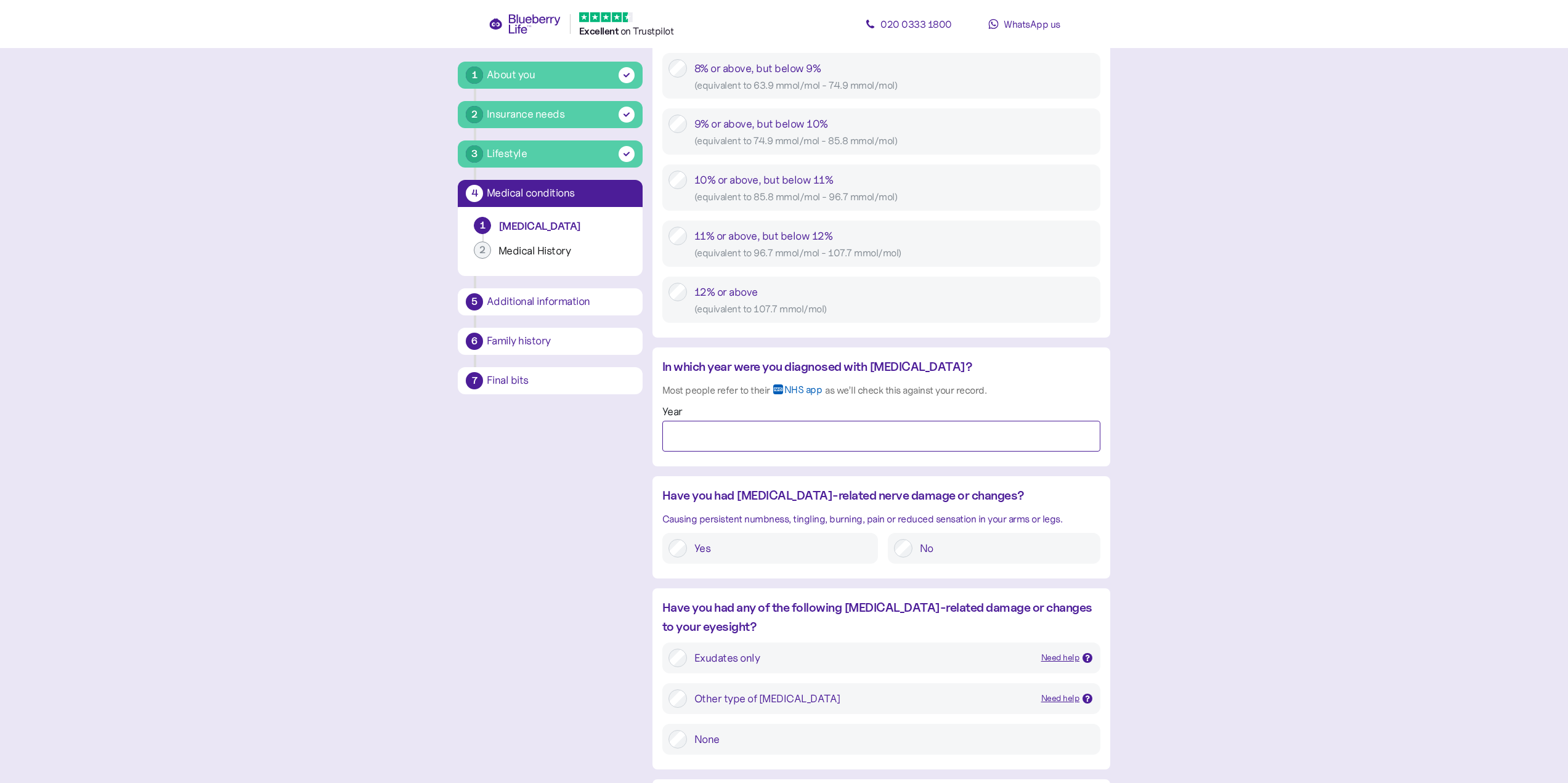
click at [723, 434] on input "Year" at bounding box center [881, 436] width 438 height 31
type input "****"
click at [502, 497] on div "1 About you 2 Insurance needs 3 Lifestyle 4 Medical conditions 1 Diabetes 2 Med…" at bounding box center [784, 253] width 653 height 1840
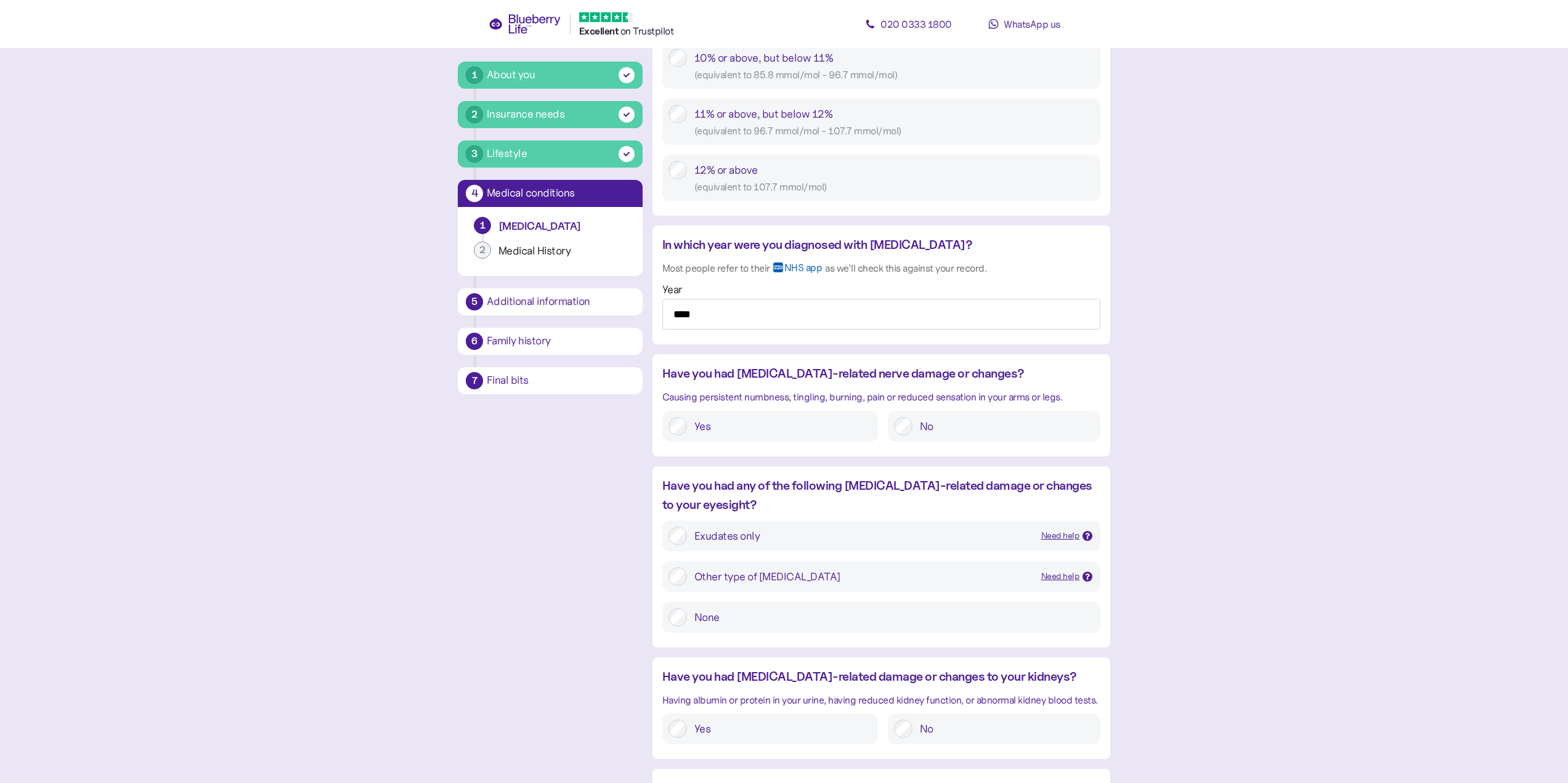
scroll to position [862, 0]
click at [1089, 534] on icon at bounding box center [1087, 534] width 4 height 6
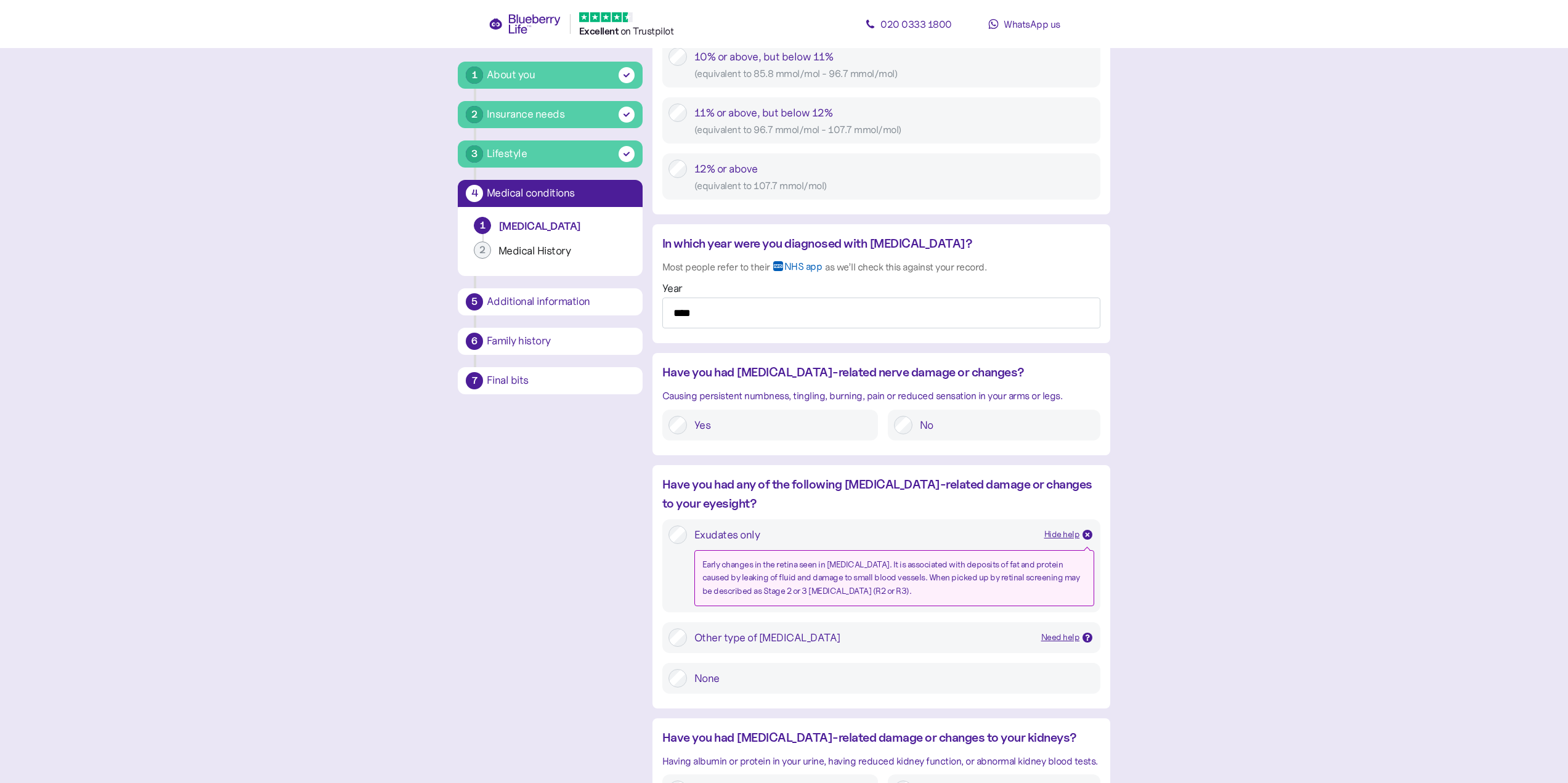
click at [1087, 640] on icon at bounding box center [1087, 637] width 4 height 6
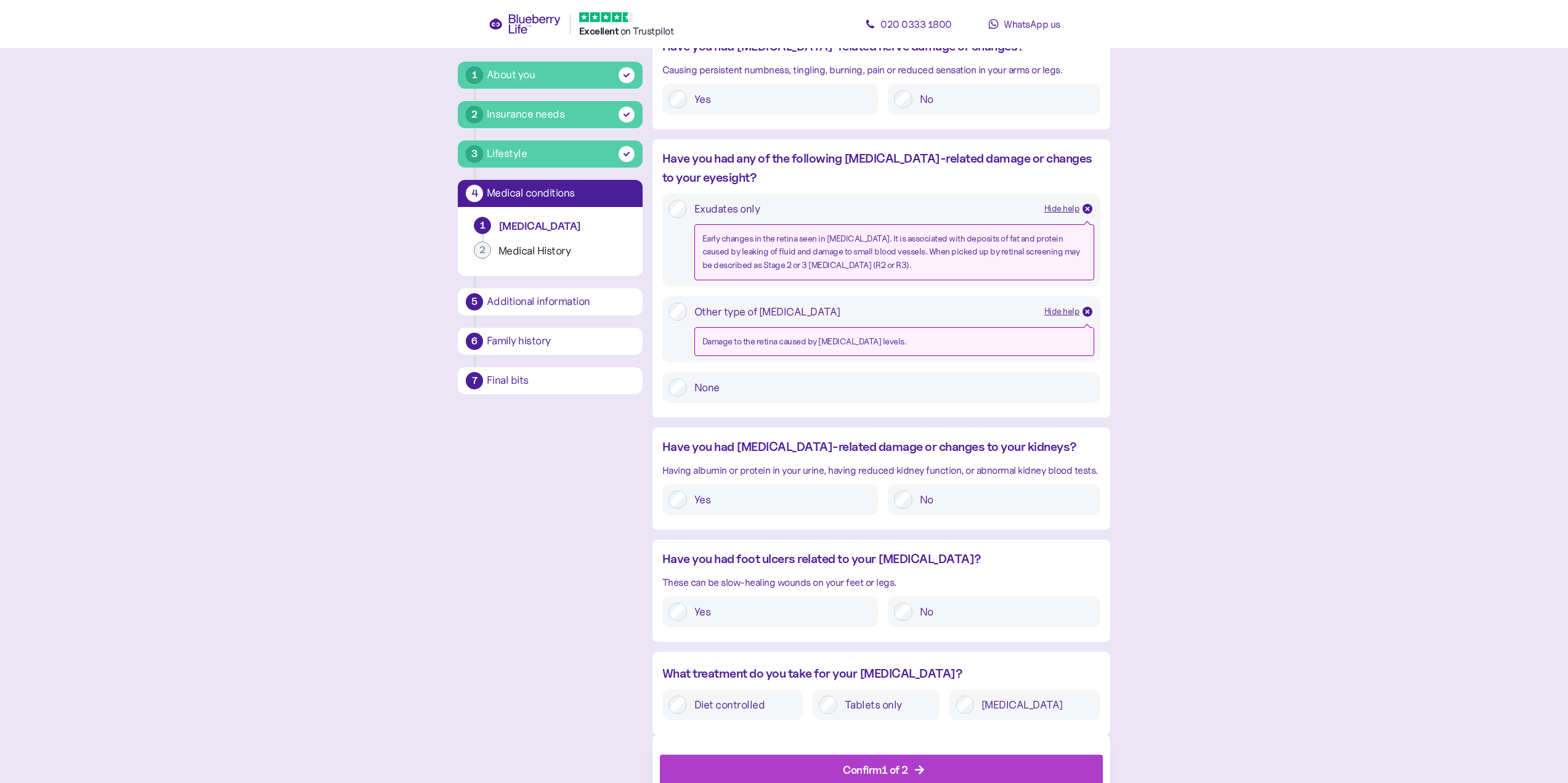
scroll to position [1227, 0]
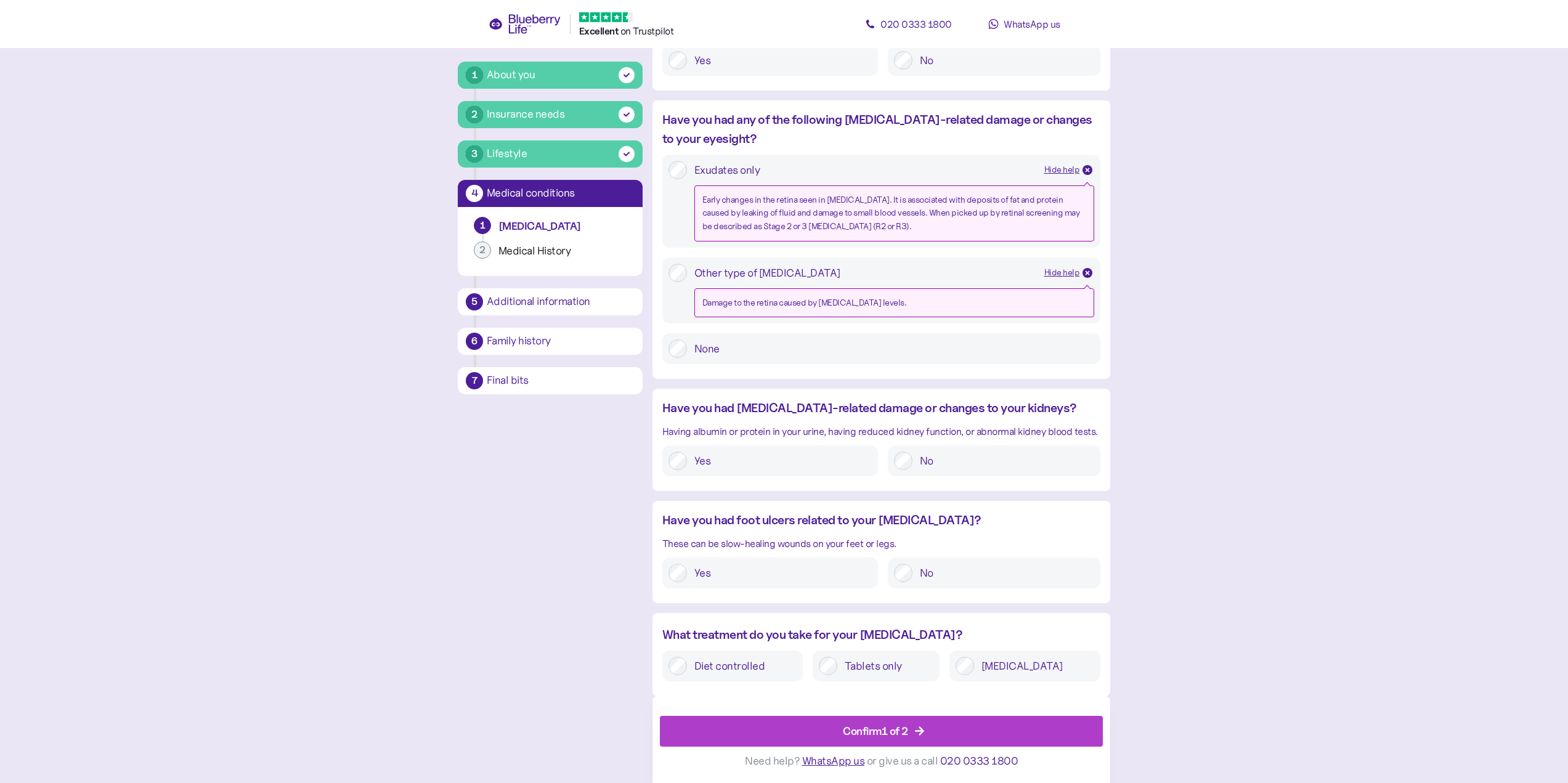
click at [944, 727] on div "Confirm 1 of 2" at bounding box center [884, 731] width 415 height 30
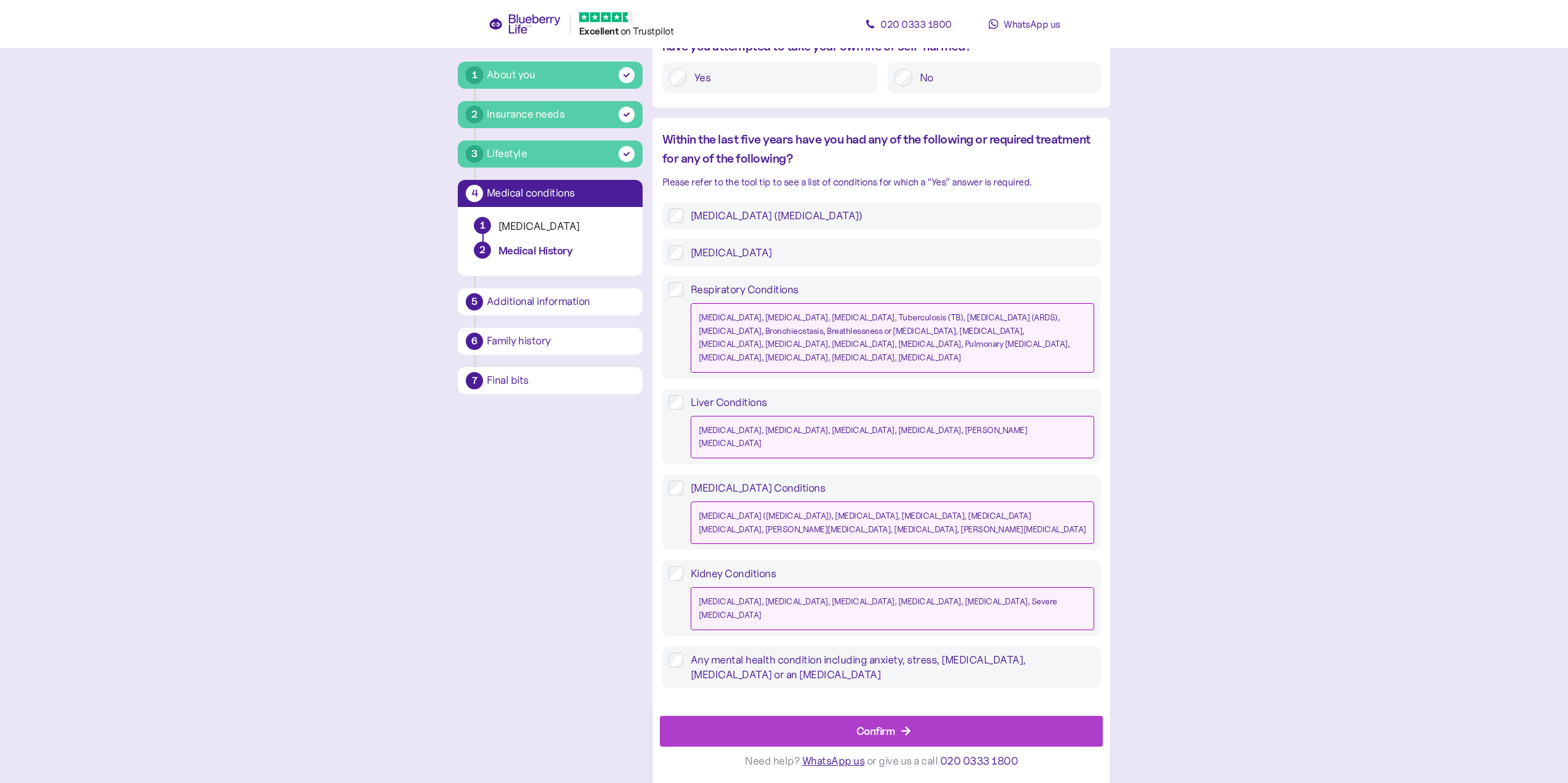
scroll to position [889, 0]
click at [874, 729] on div "Confirm" at bounding box center [876, 731] width 39 height 17
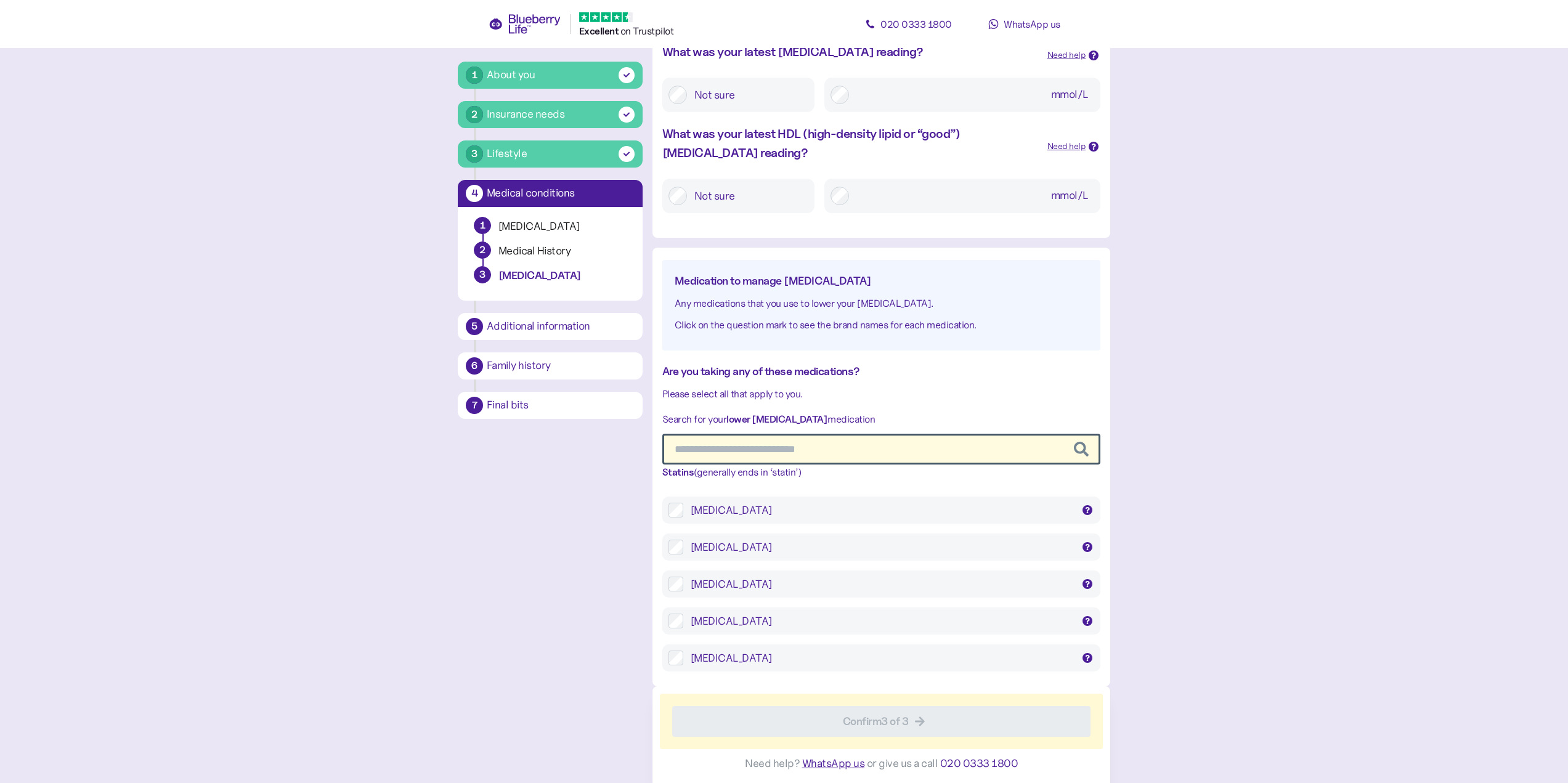
scroll to position [129, 0]
click at [1087, 506] on icon at bounding box center [1087, 507] width 6 height 6
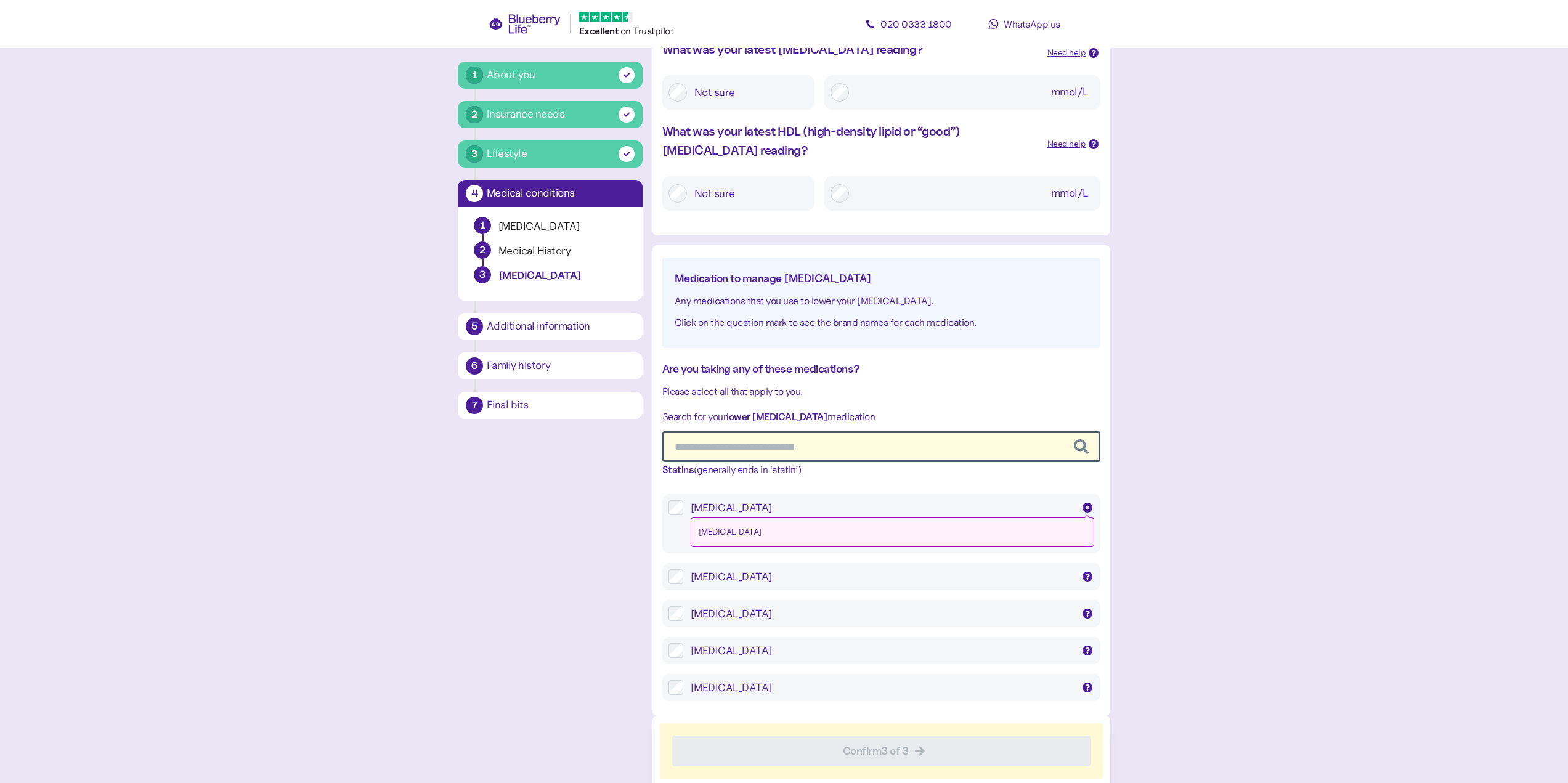
click at [1087, 506] on icon at bounding box center [1087, 507] width 6 height 6
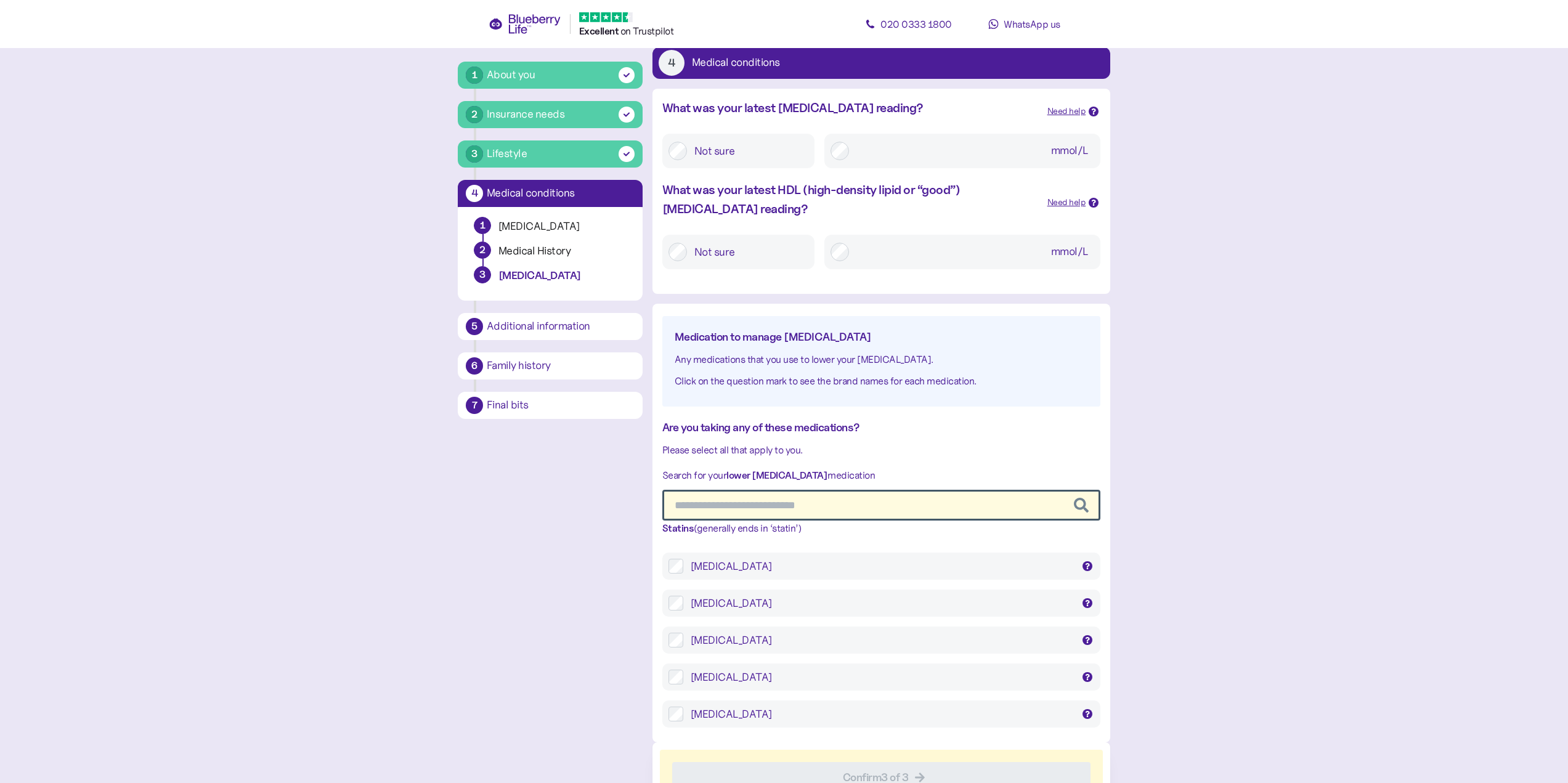
scroll to position [67, 0]
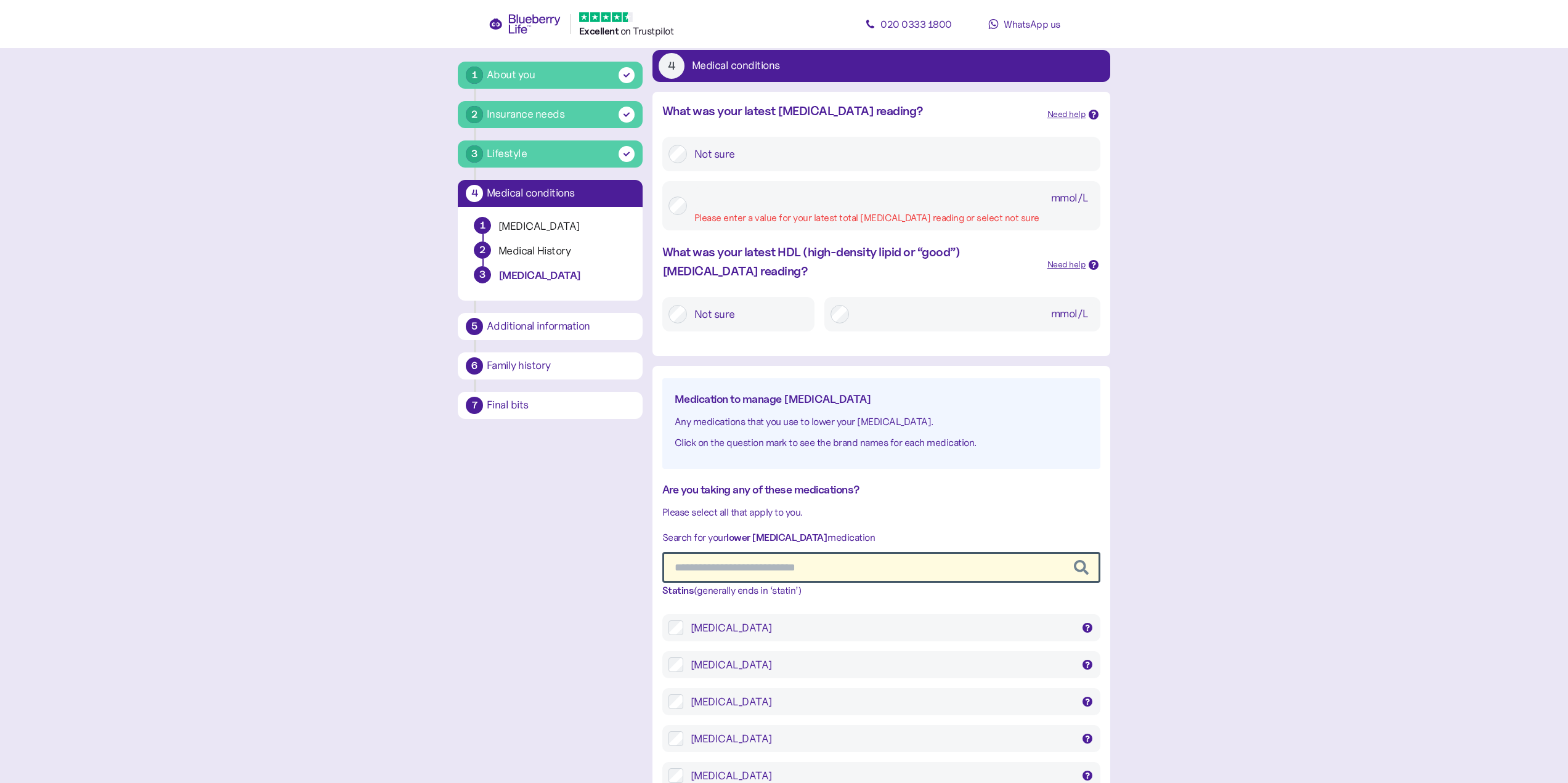
click at [879, 200] on input "mmol/L Please enter a value for your latest total cholesterol reading or select…" at bounding box center [894, 198] width 400 height 22
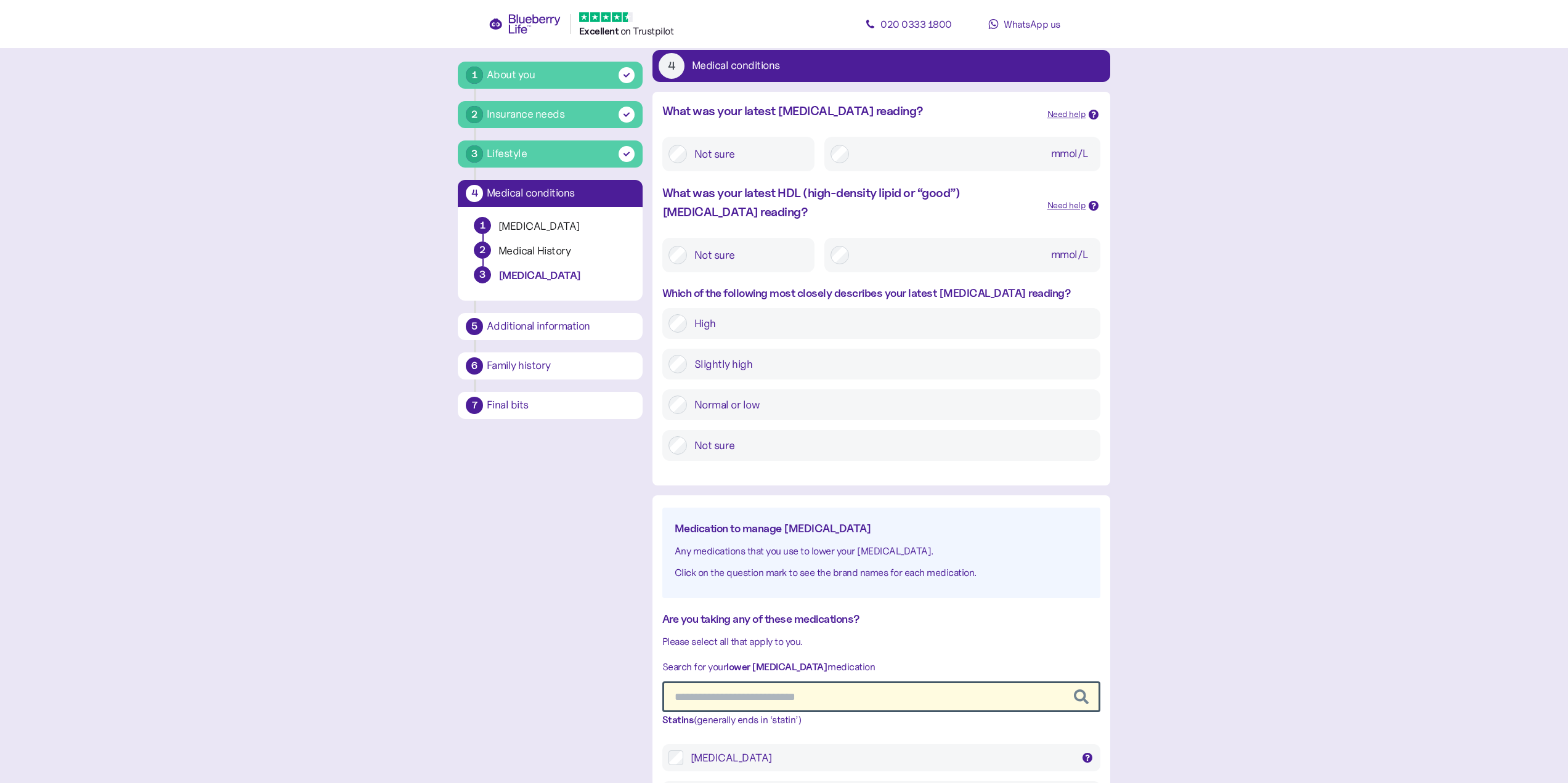
click at [687, 257] on label "Not sure" at bounding box center [747, 255] width 122 height 22
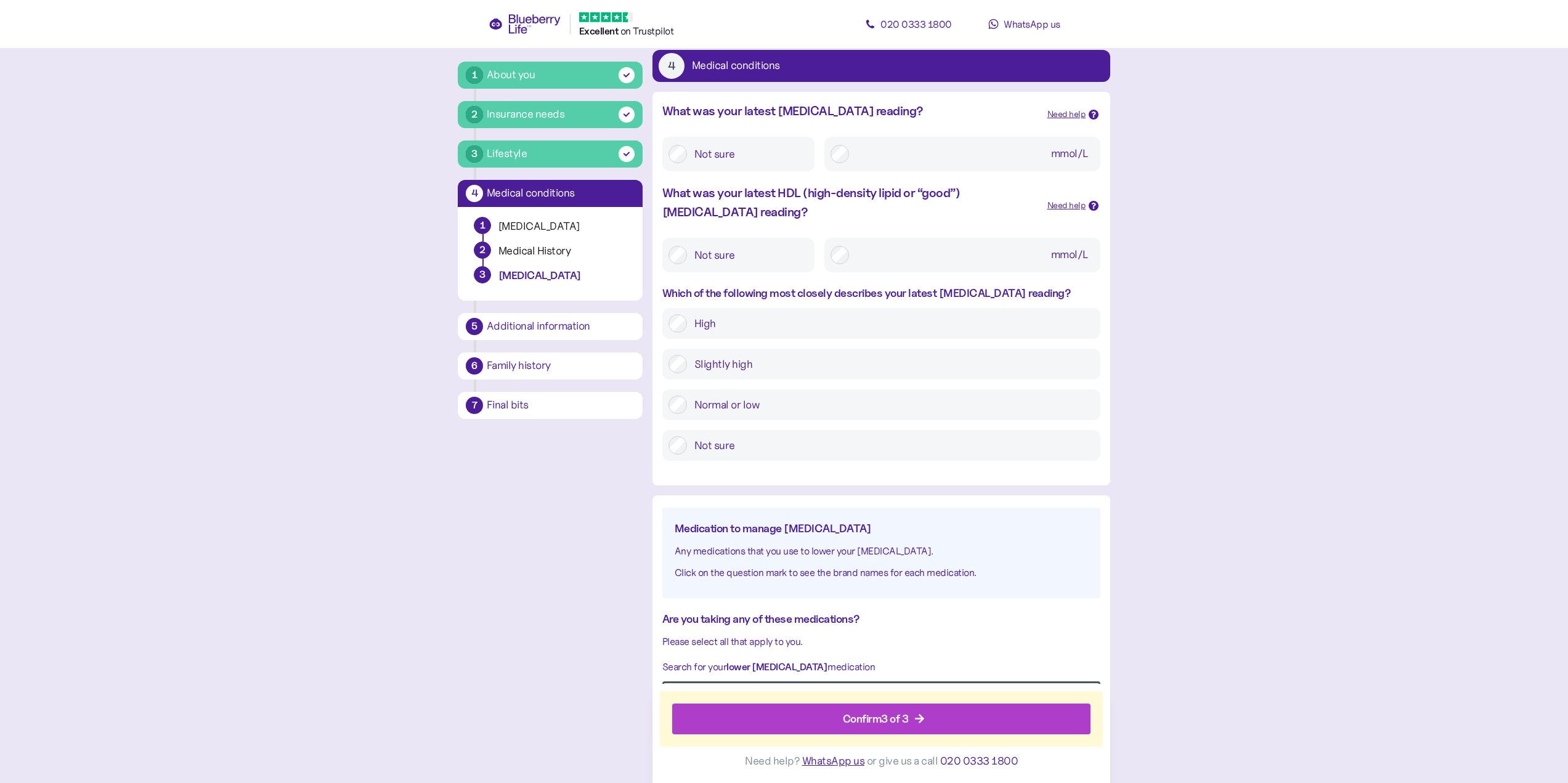
click at [679, 374] on div "Slightly high" at bounding box center [881, 364] width 438 height 31
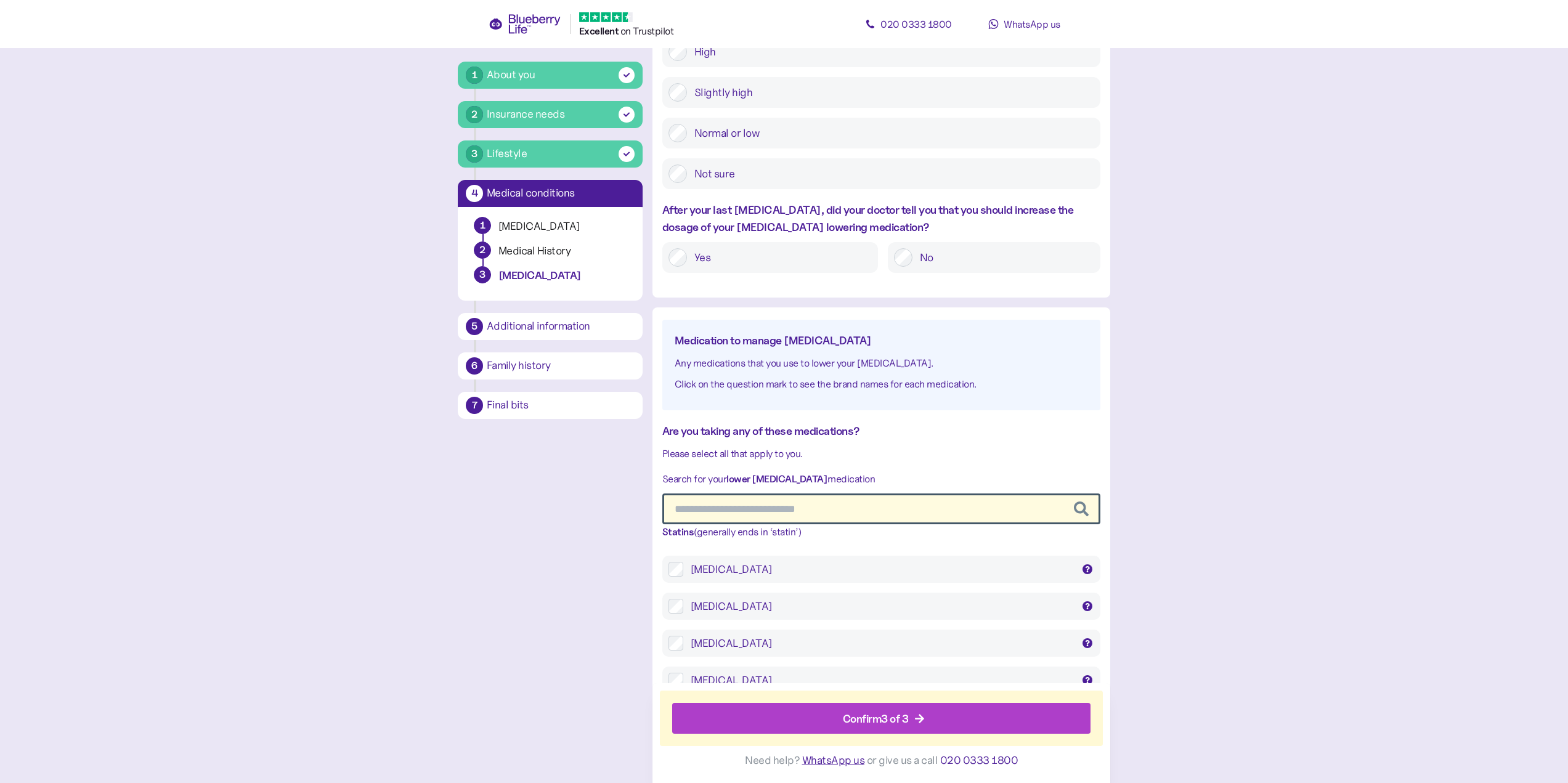
scroll to position [401, 0]
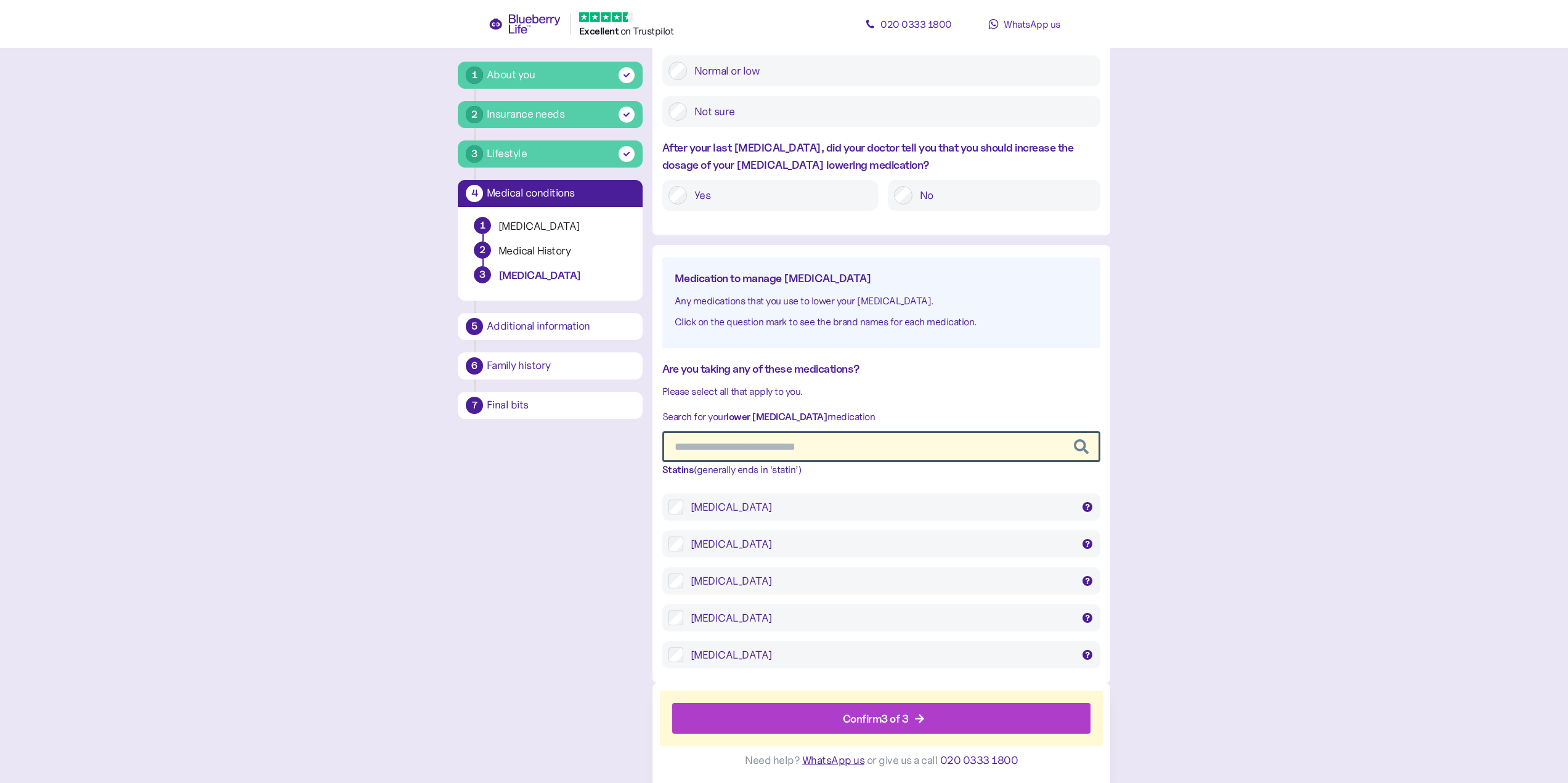
click at [879, 716] on div "Confirm 3 of 3" at bounding box center [876, 718] width 66 height 17
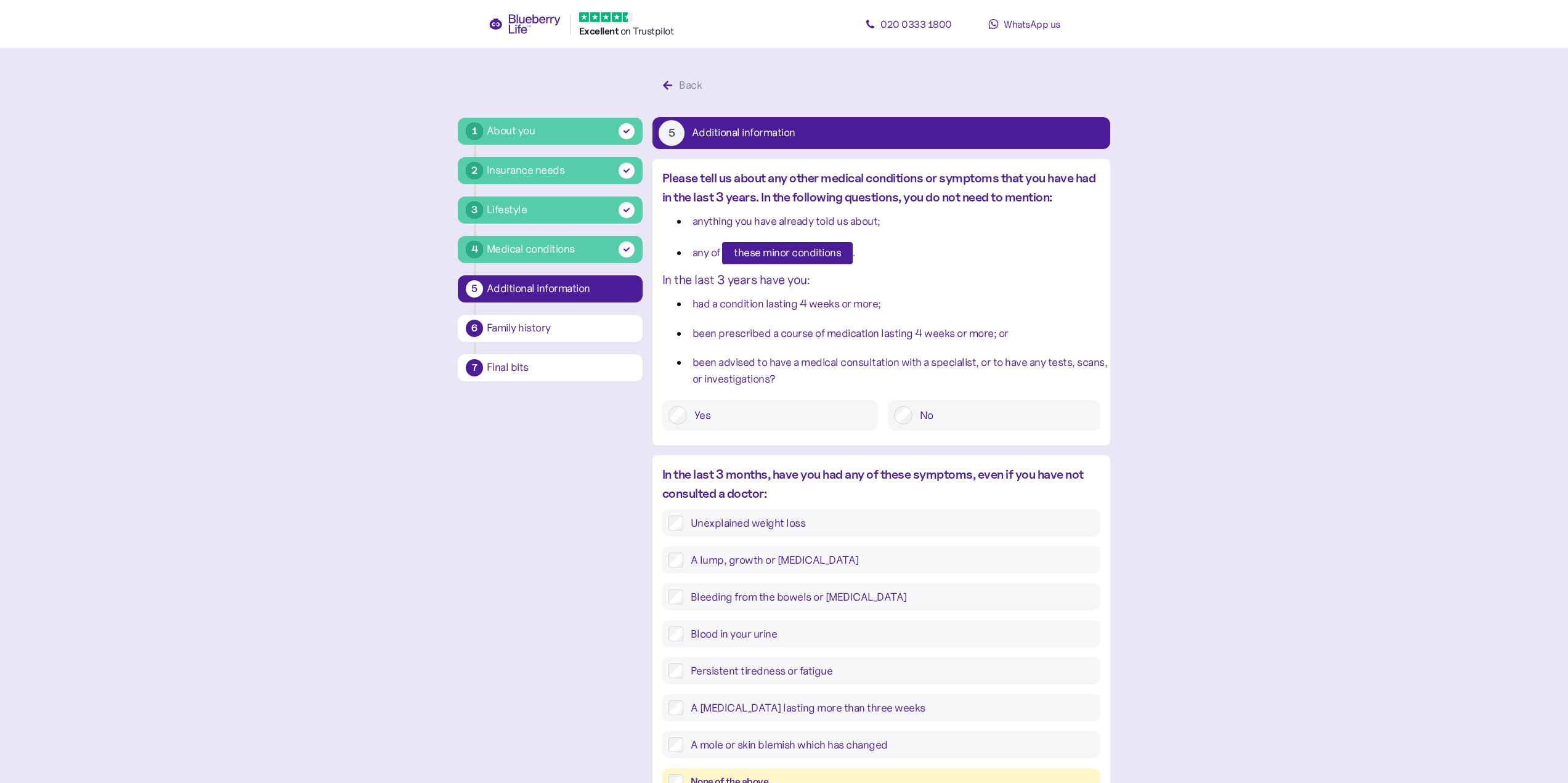
click at [764, 252] on span "these minor conditions" at bounding box center [787, 253] width 107 height 21
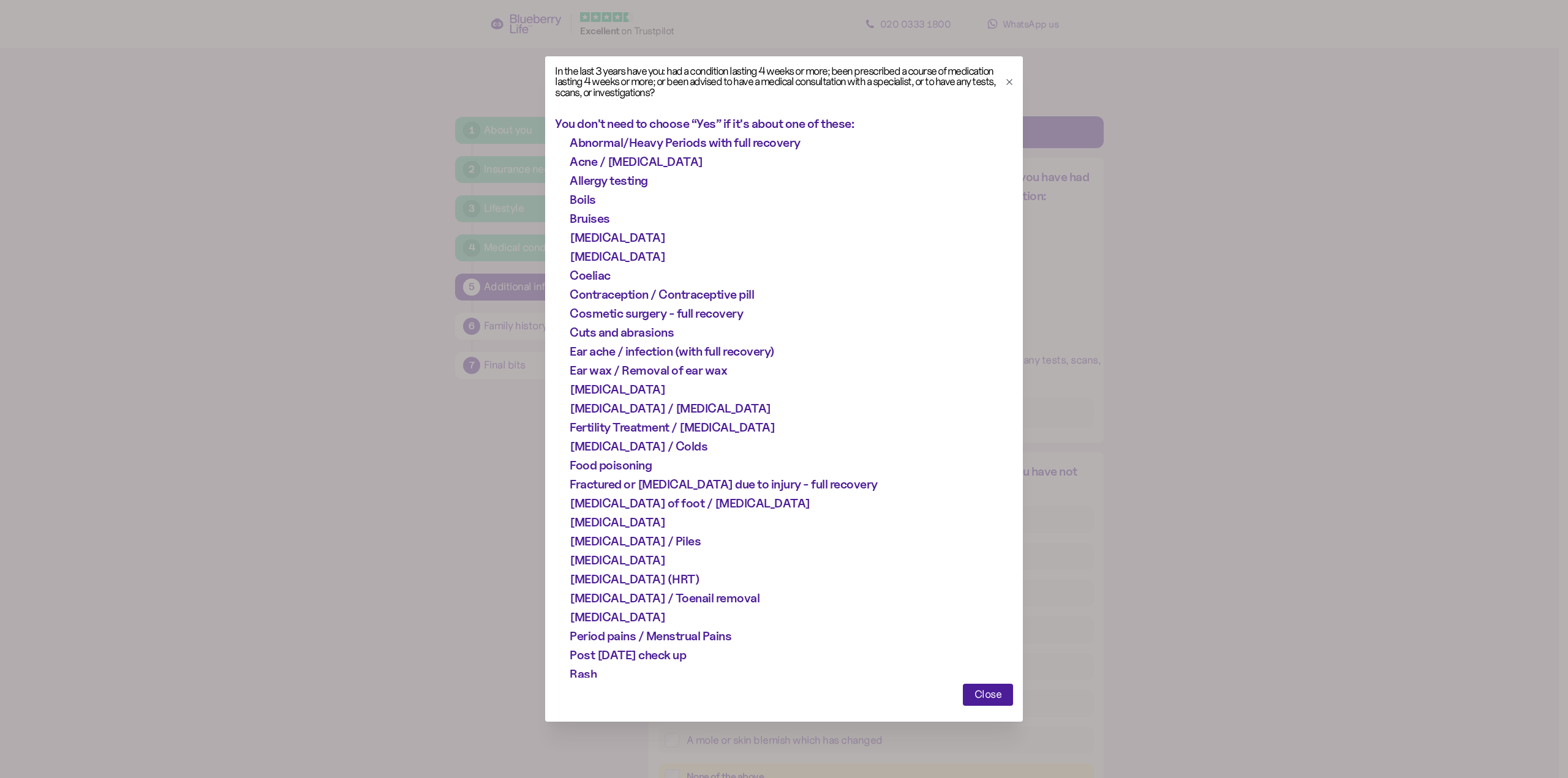
click at [1005, 81] on icon "button" at bounding box center [1009, 81] width 10 height 10
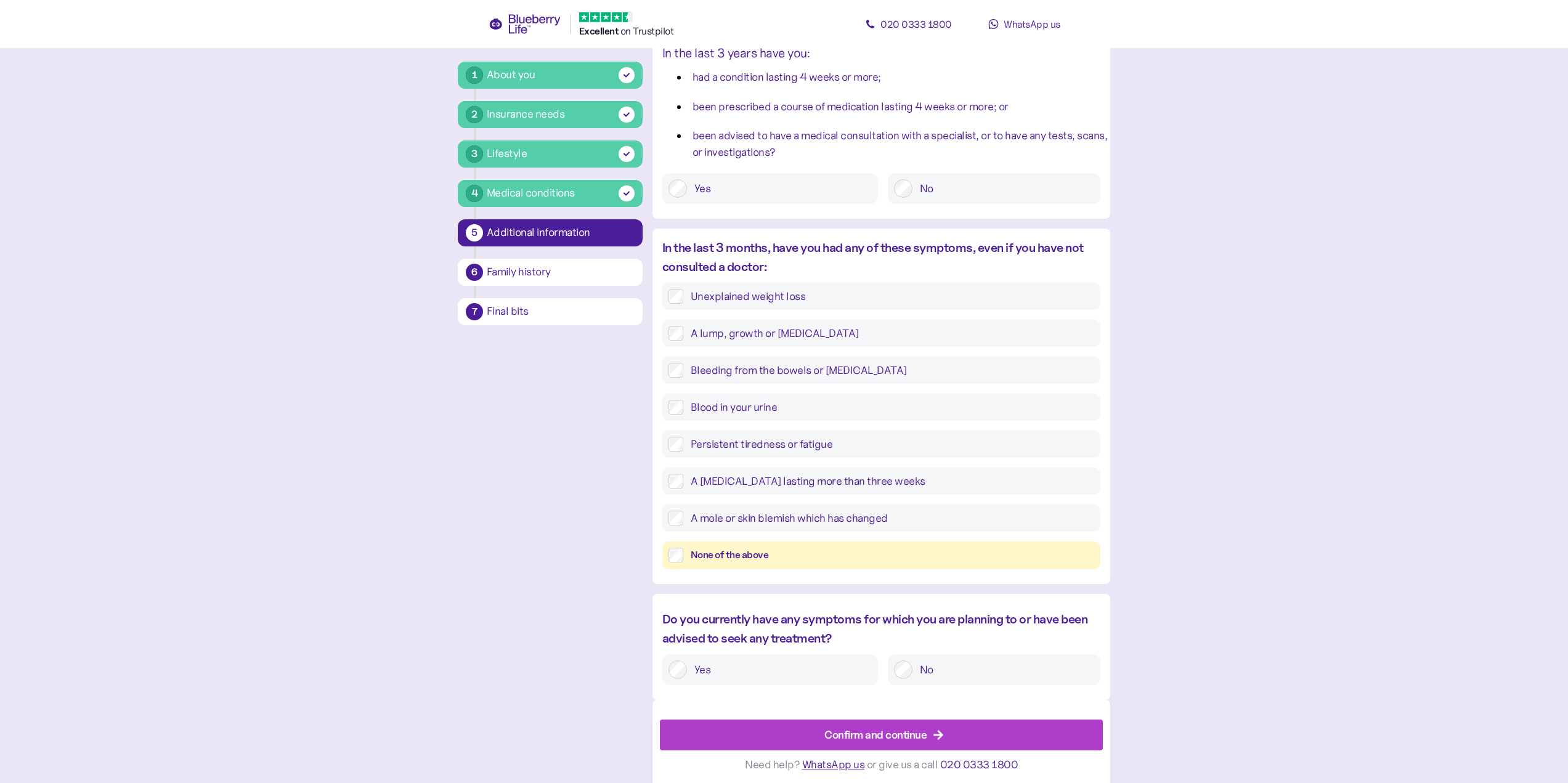
scroll to position [231, 0]
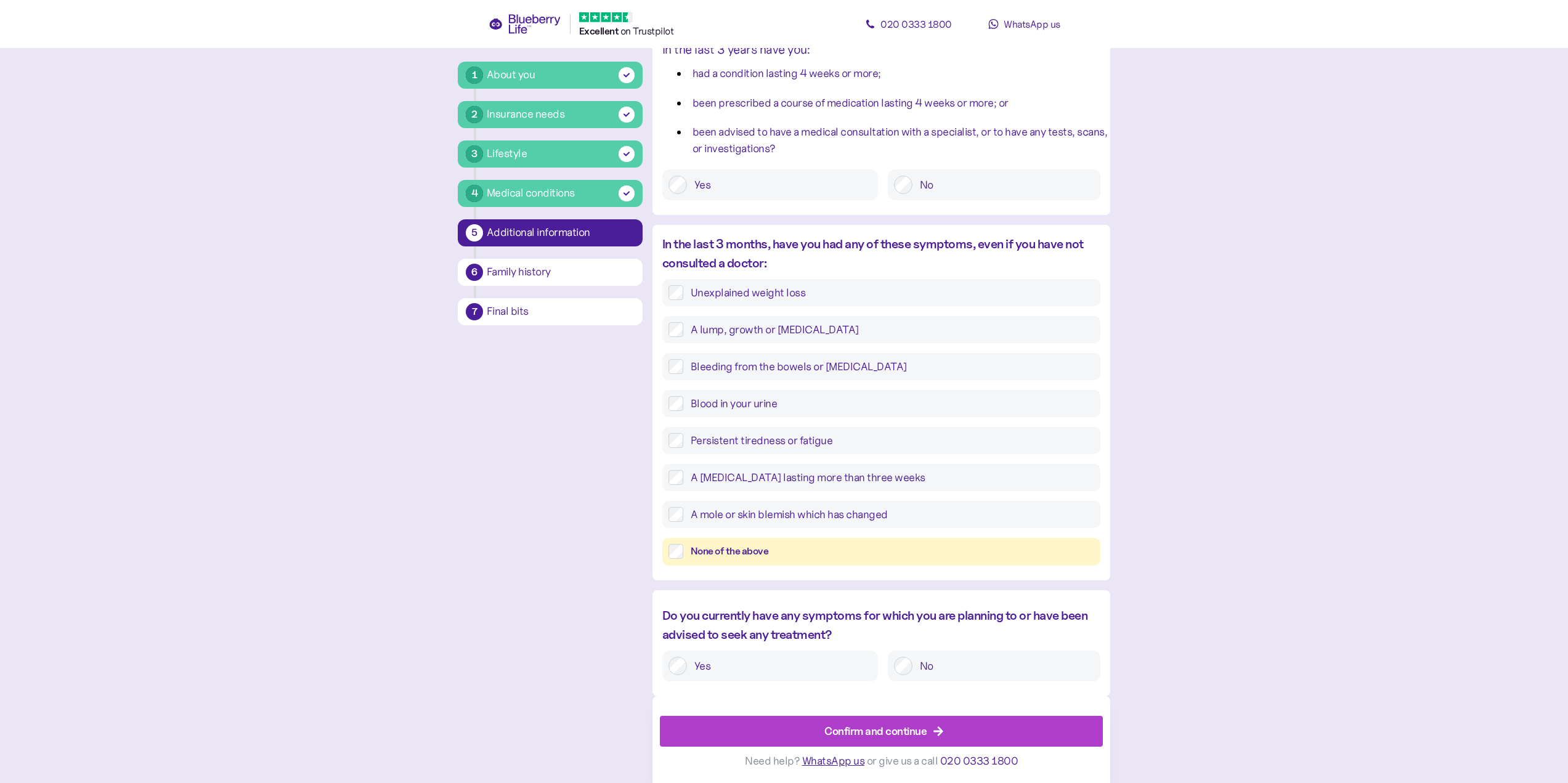
click at [913, 725] on div "Confirm and continue" at bounding box center [875, 731] width 102 height 17
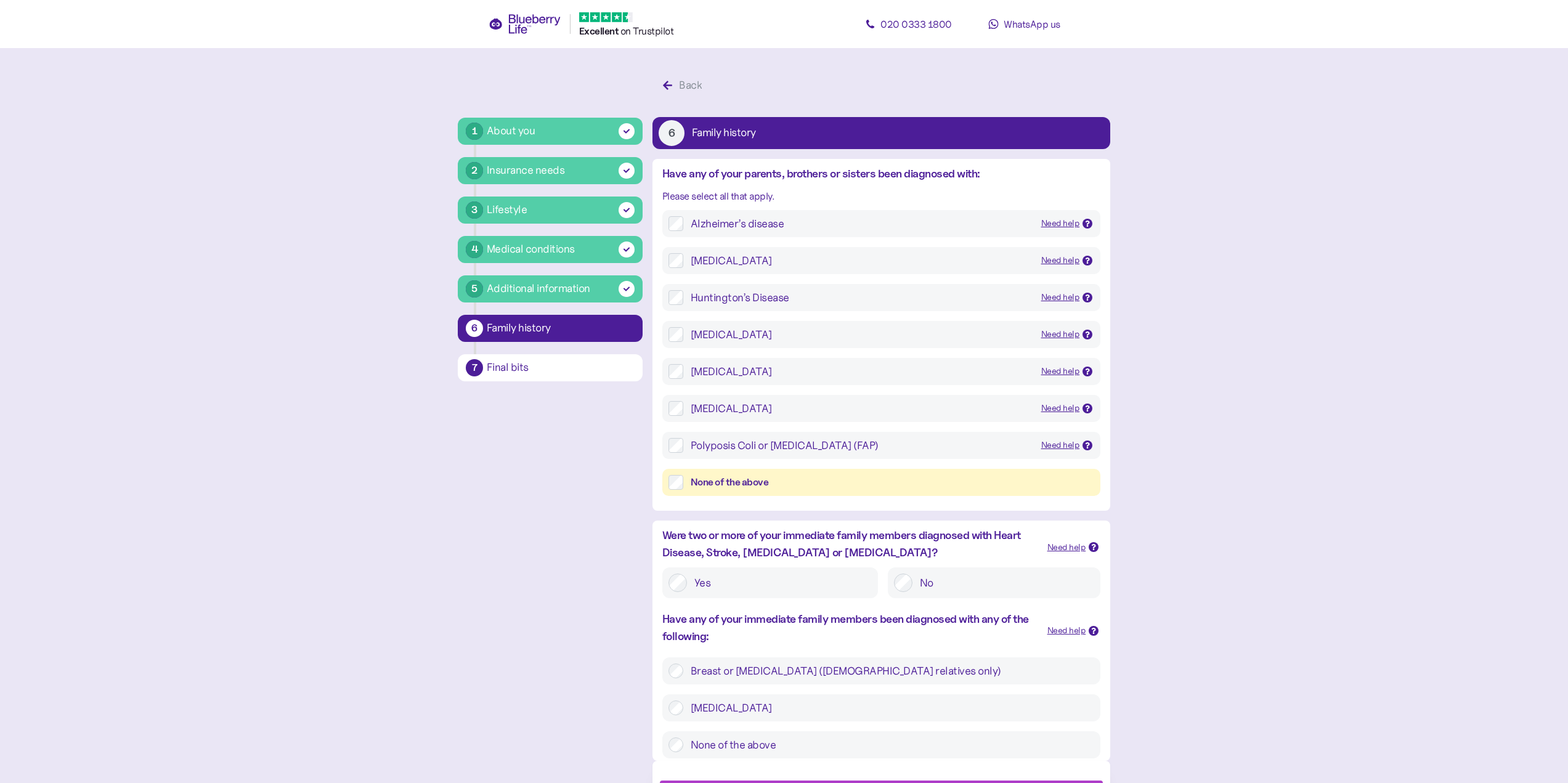
click at [731, 483] on div "None of the above" at bounding box center [893, 483] width 403 height 15
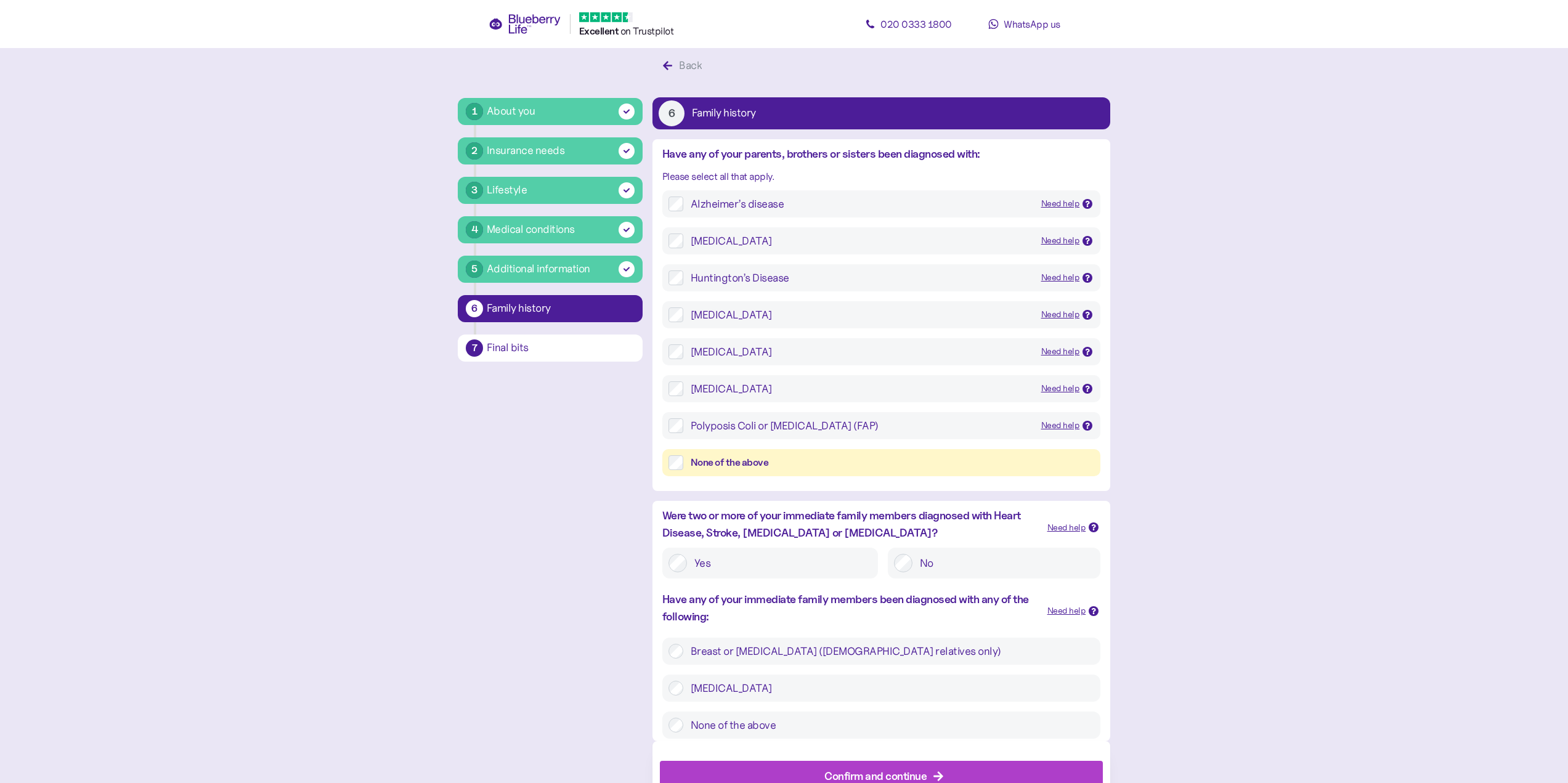
scroll to position [65, 0]
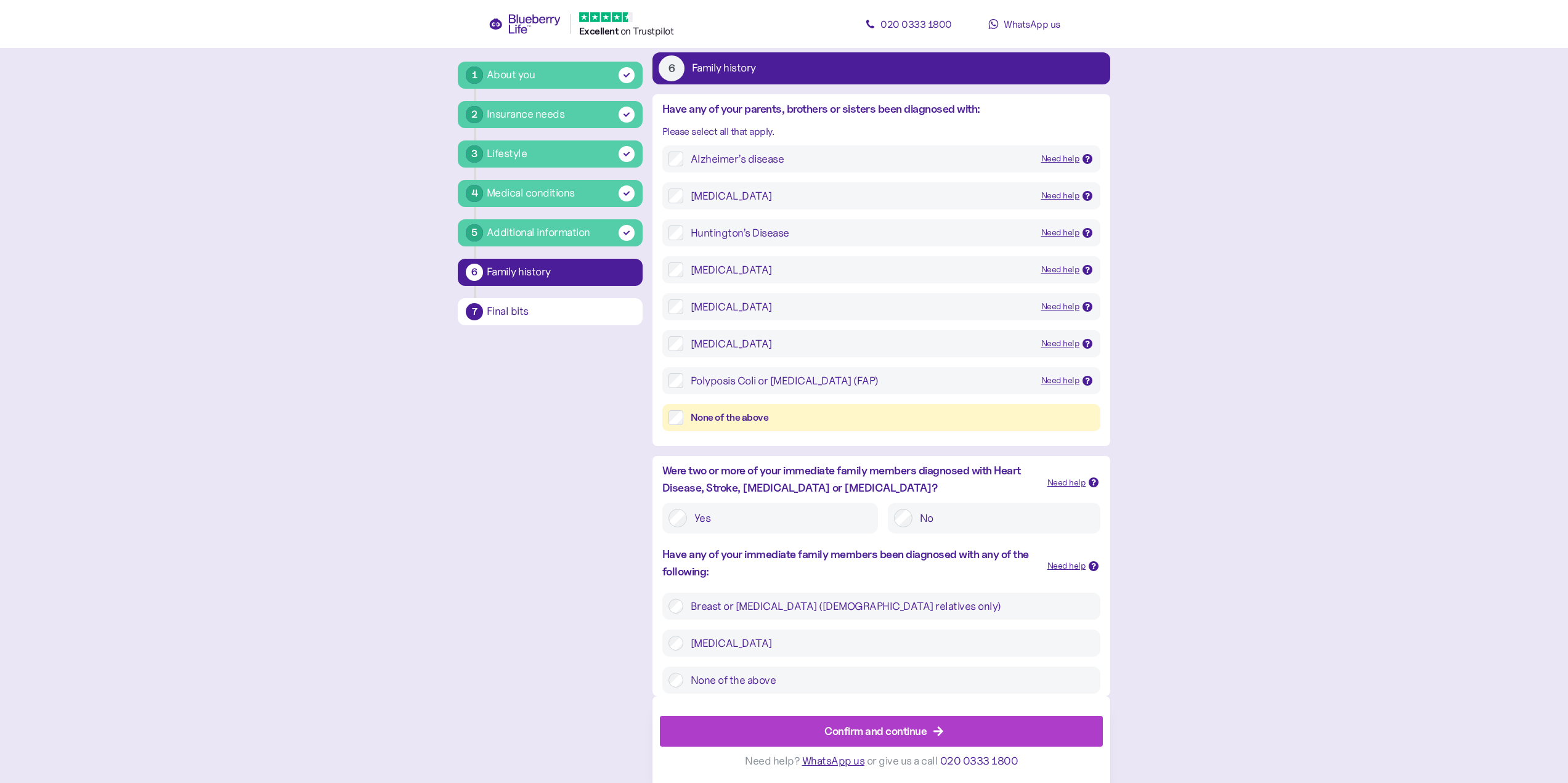
click at [885, 735] on div "Confirm and continue" at bounding box center [875, 731] width 102 height 17
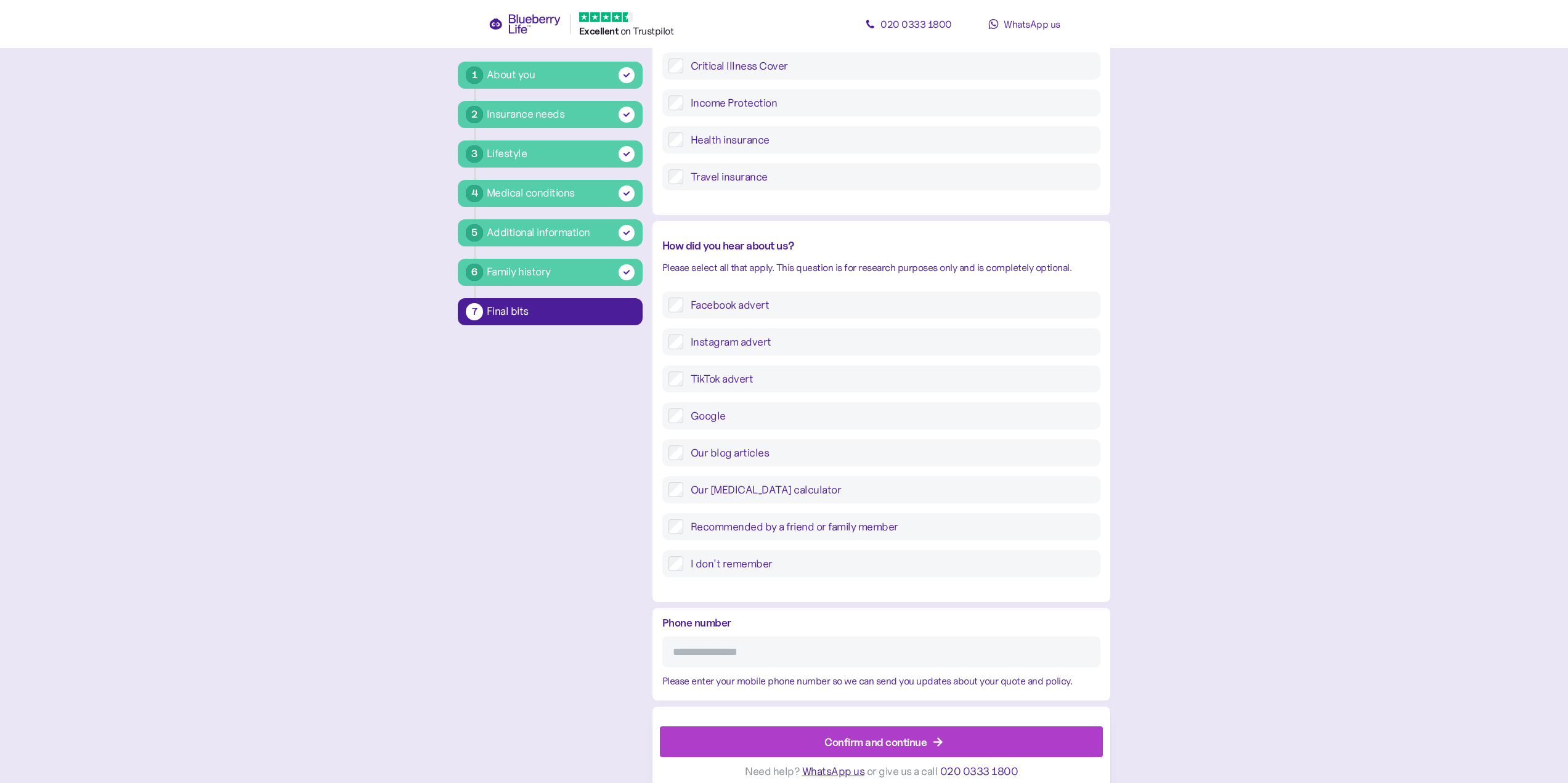
scroll to position [206, 0]
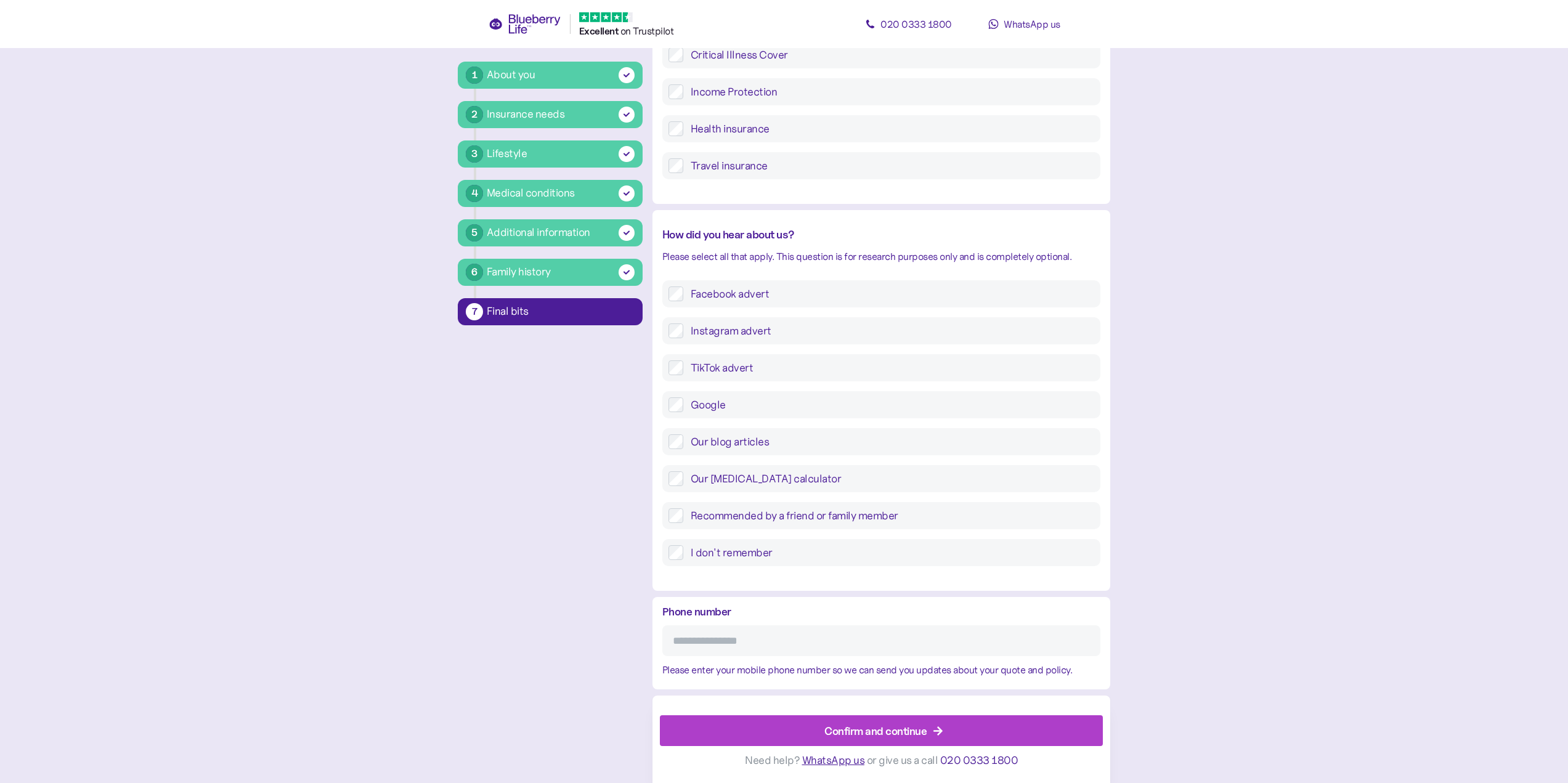
click at [741, 643] on input "Phone number" at bounding box center [881, 641] width 438 height 31
type input "**********"
drag, startPoint x: 941, startPoint y: 731, endPoint x: 1274, endPoint y: 708, distance: 333.8
click at [1274, 708] on main "**********" at bounding box center [784, 288] width 1568 height 989
drag, startPoint x: 917, startPoint y: 735, endPoint x: 464, endPoint y: 727, distance: 453.1
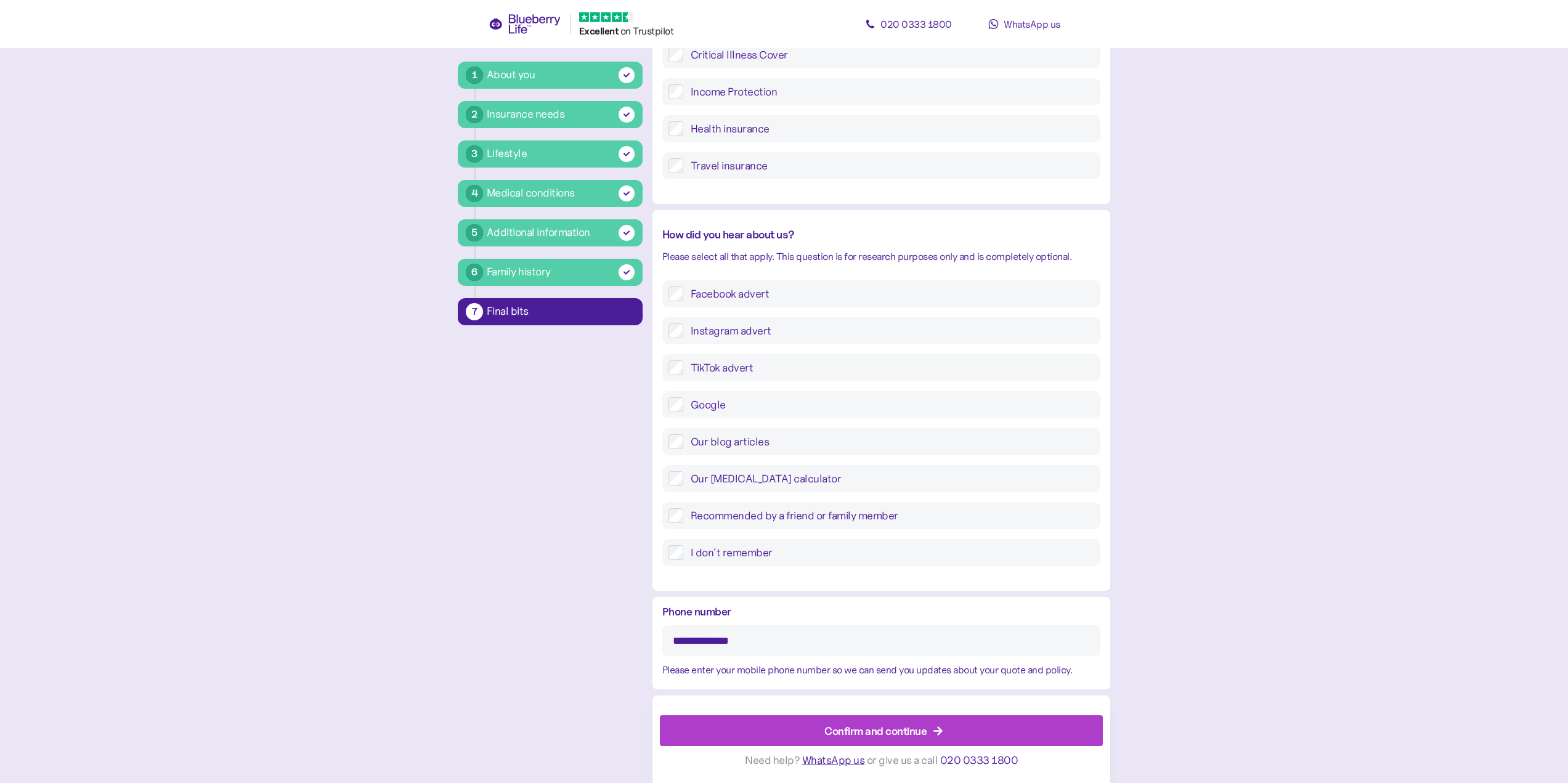
click at [465, 728] on div "**********" at bounding box center [784, 325] width 653 height 916
